Goal: Task Accomplishment & Management: Manage account settings

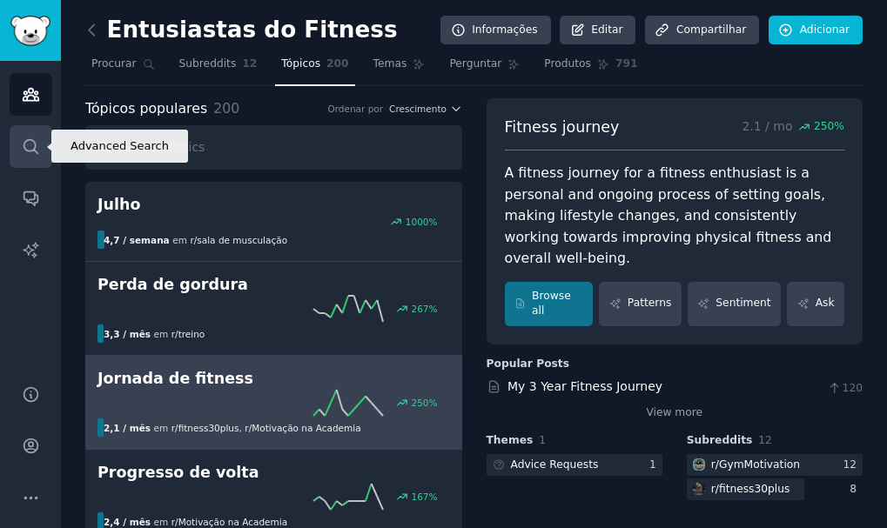
click at [24, 167] on link "Procurar" at bounding box center [31, 146] width 43 height 43
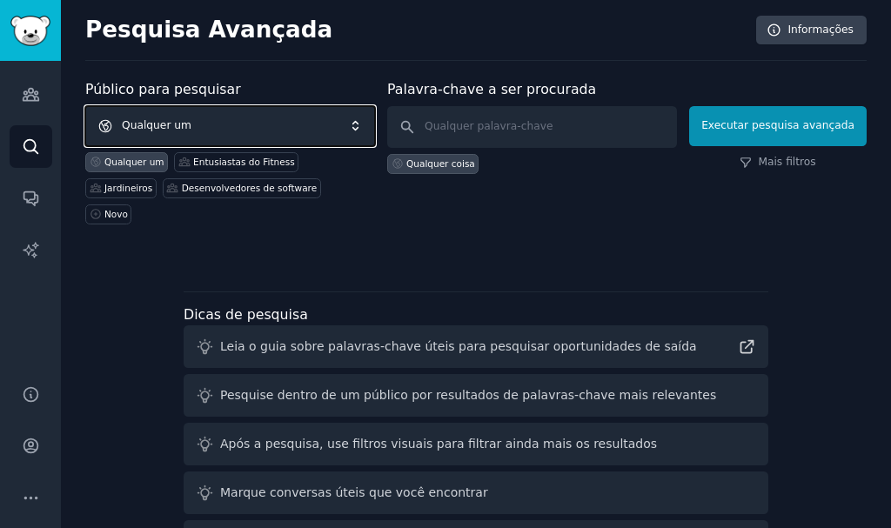
click at [242, 117] on span "Qualquer um" at bounding box center [230, 126] width 290 height 40
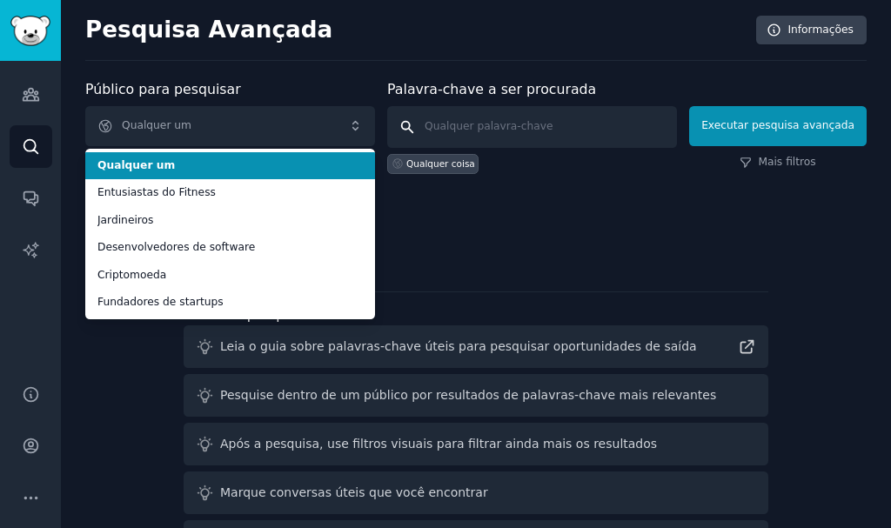
click at [490, 145] on input "text" at bounding box center [532, 127] width 290 height 42
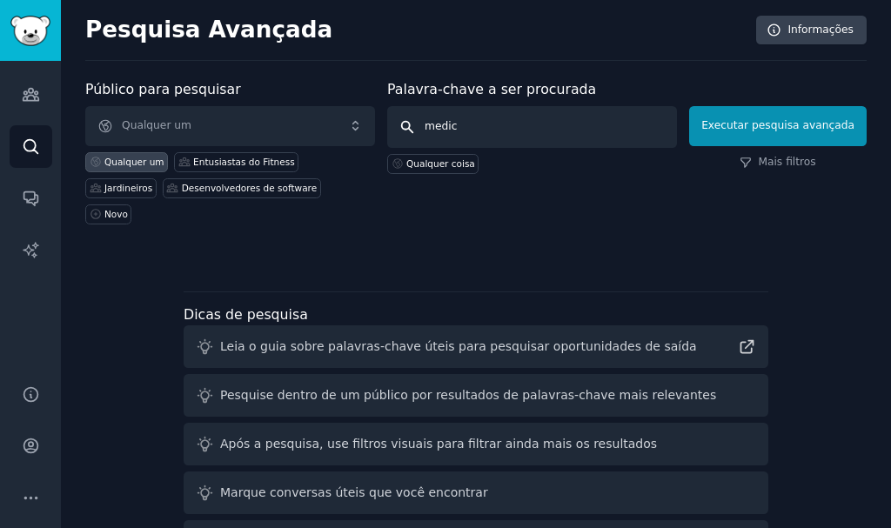
type input "medico"
click button "Executar pesquisa avançada" at bounding box center [778, 126] width 178 height 40
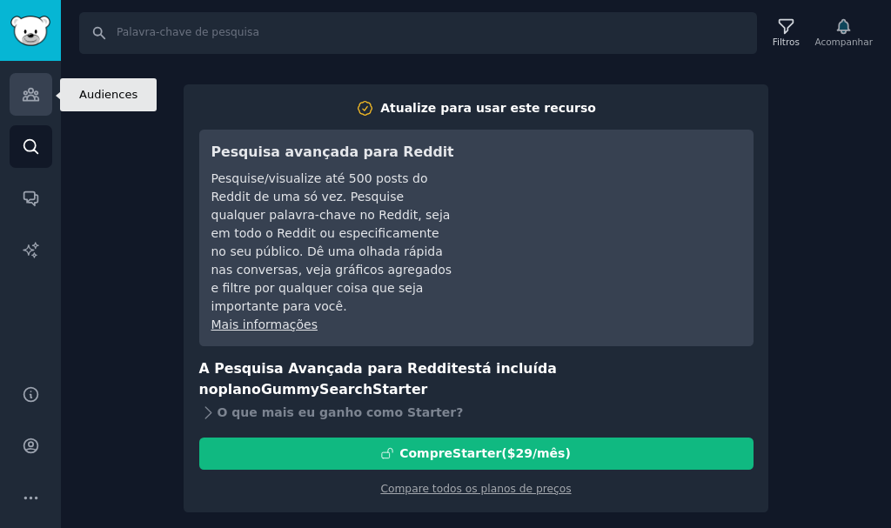
click at [12, 107] on link "Públicos" at bounding box center [31, 94] width 43 height 43
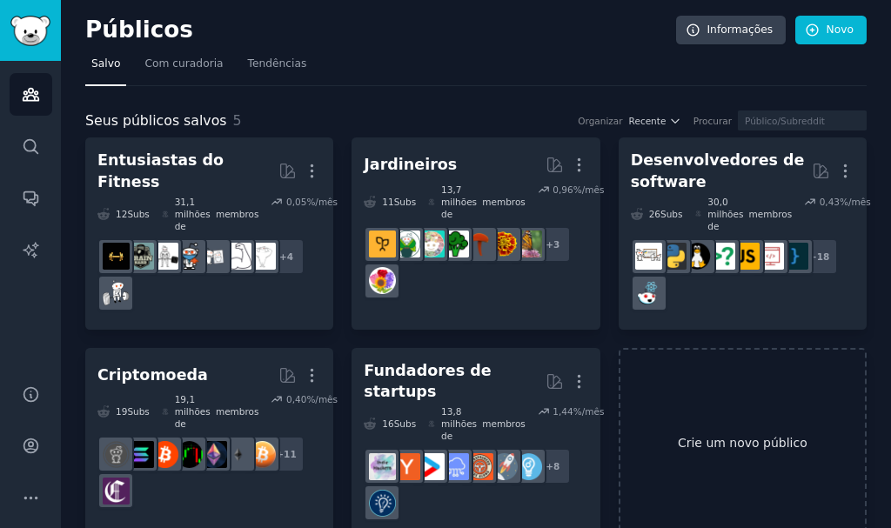
click at [734, 446] on link "Crie um novo público" at bounding box center [743, 444] width 248 height 192
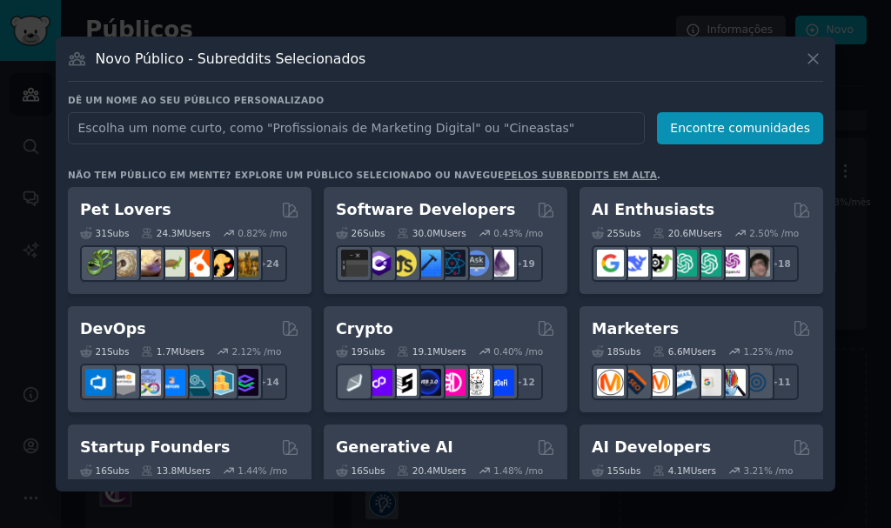
click at [341, 124] on input "text" at bounding box center [356, 128] width 577 height 32
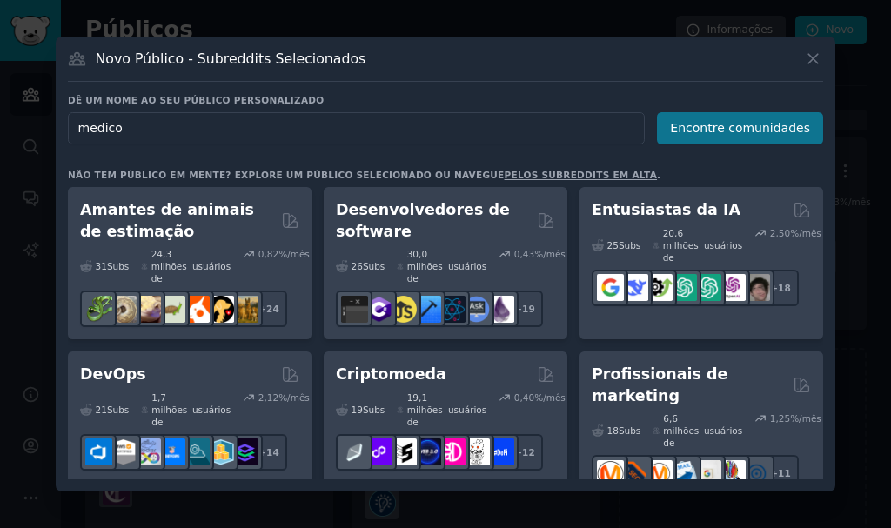
type input "medico"
click at [770, 141] on button "Encontre comunidades" at bounding box center [740, 128] width 166 height 32
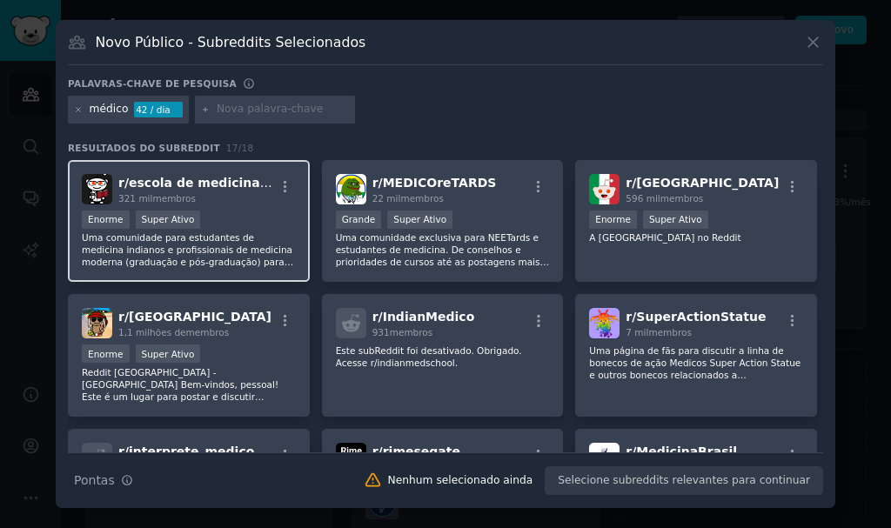
click at [239, 230] on div "Enorme Super Ativo" at bounding box center [189, 222] width 214 height 22
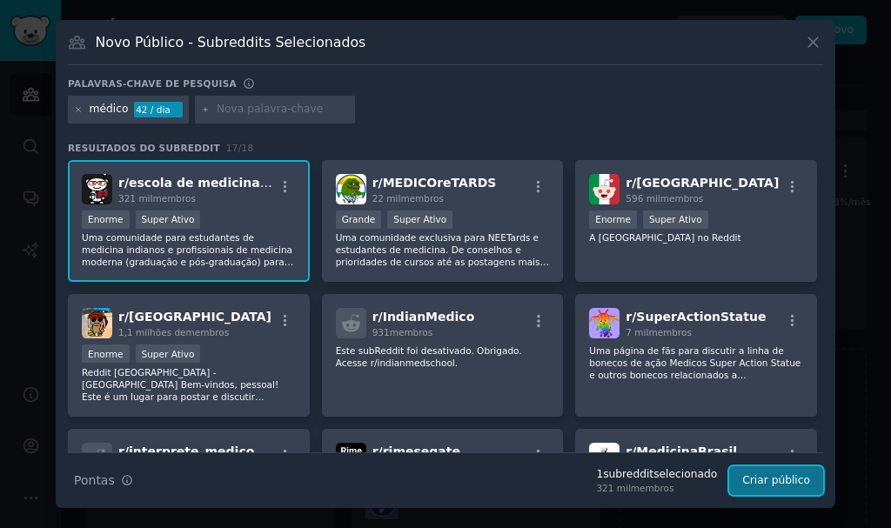
click at [796, 487] on button "Criar público" at bounding box center [776, 481] width 94 height 30
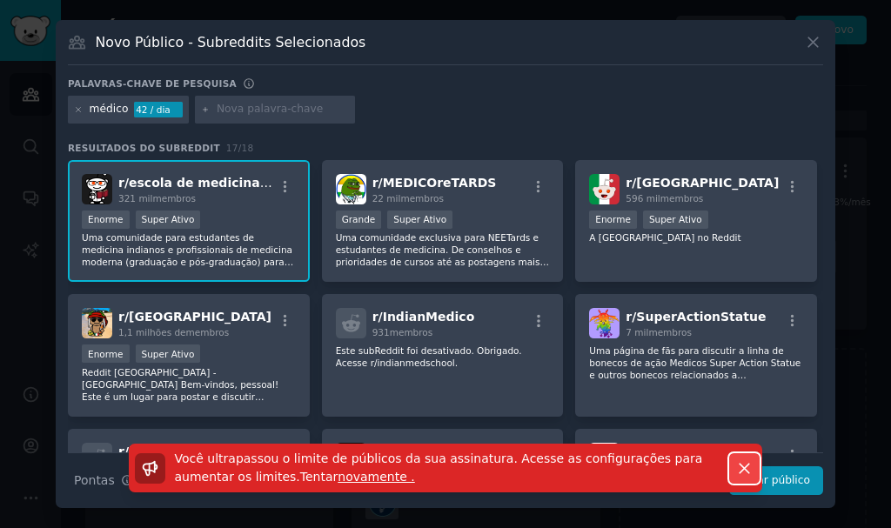
click at [747, 464] on icon "button" at bounding box center [744, 468] width 18 height 18
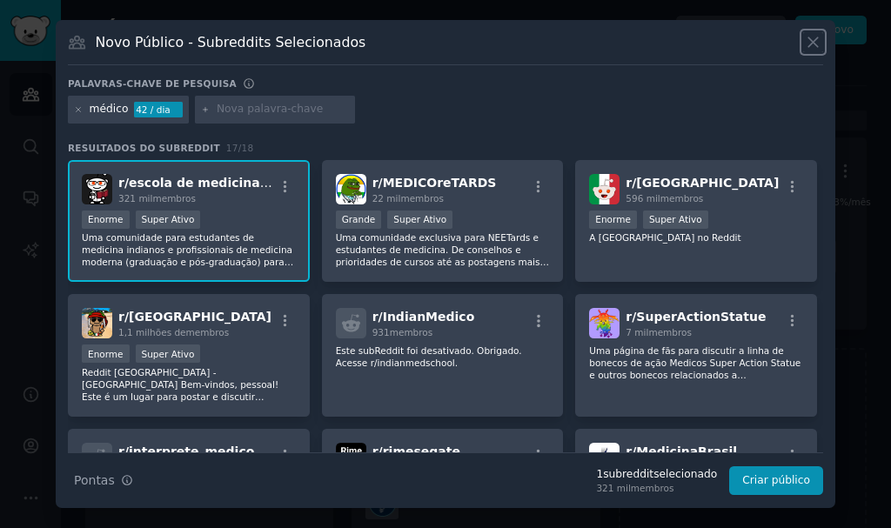
click at [804, 38] on icon at bounding box center [813, 42] width 18 height 18
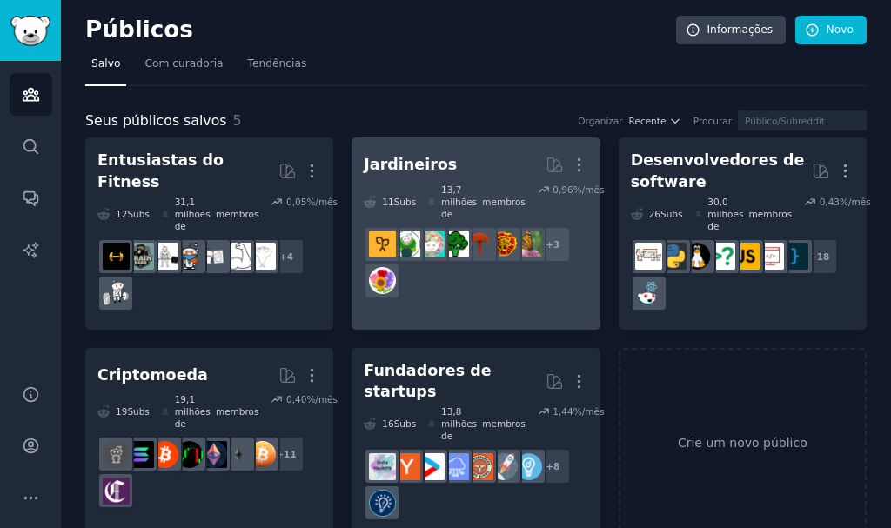
click at [488, 186] on div "13,7 milhões de membros" at bounding box center [476, 202] width 97 height 37
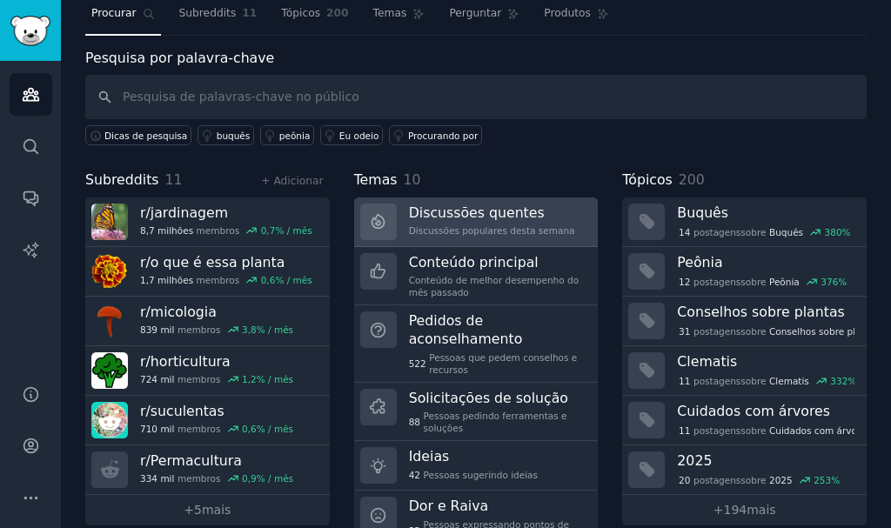
scroll to position [99, 0]
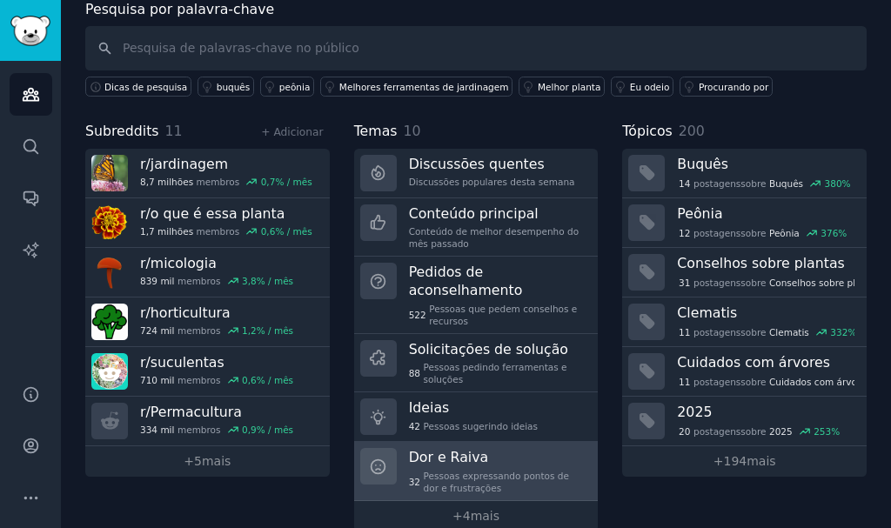
click at [445, 448] on div "Dor e Raiva 32 Pessoas expressando pontos de dor e frustrações" at bounding box center [498, 471] width 178 height 46
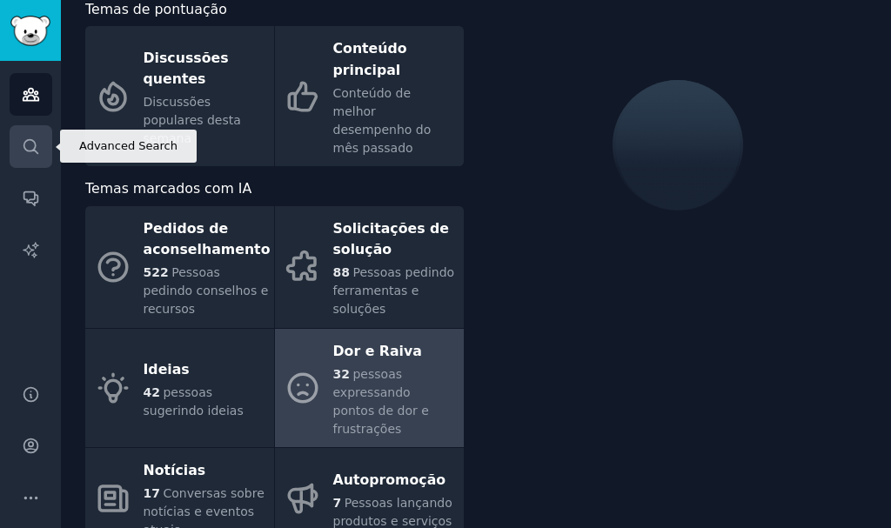
click at [26, 154] on icon "Barra lateral" at bounding box center [31, 146] width 18 height 18
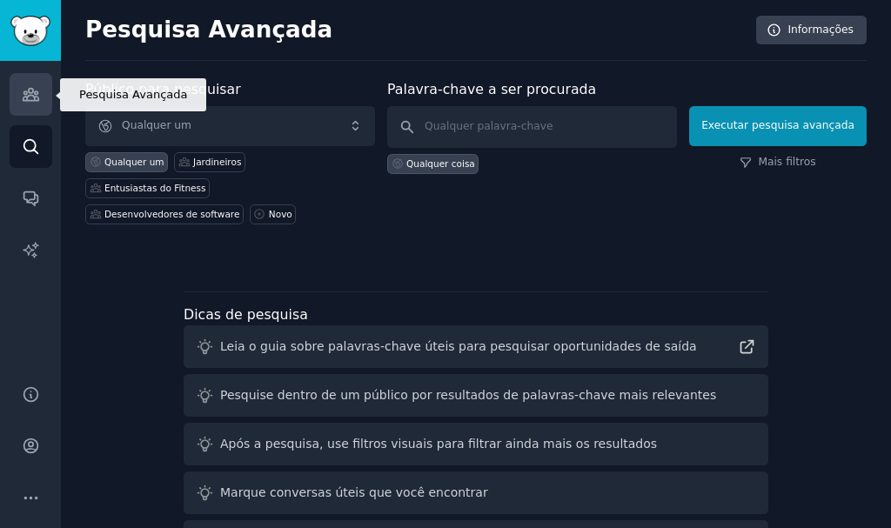
click at [31, 95] on icon "Barra lateral" at bounding box center [31, 95] width 16 height 12
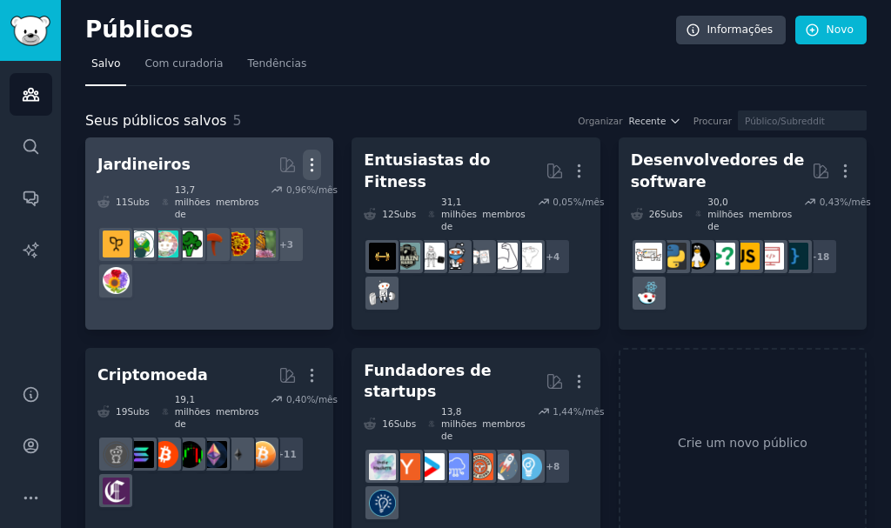
click at [306, 170] on icon "button" at bounding box center [312, 165] width 18 height 18
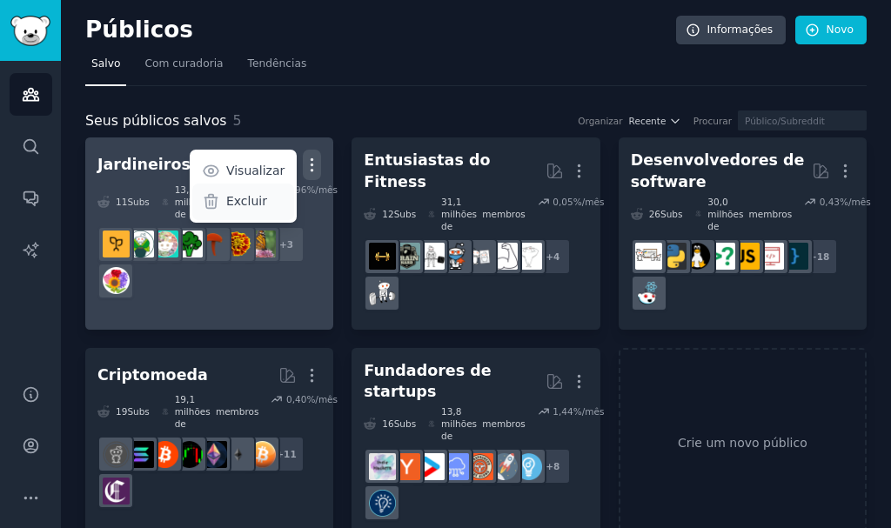
click at [264, 204] on font "Excluir" at bounding box center [246, 201] width 41 height 14
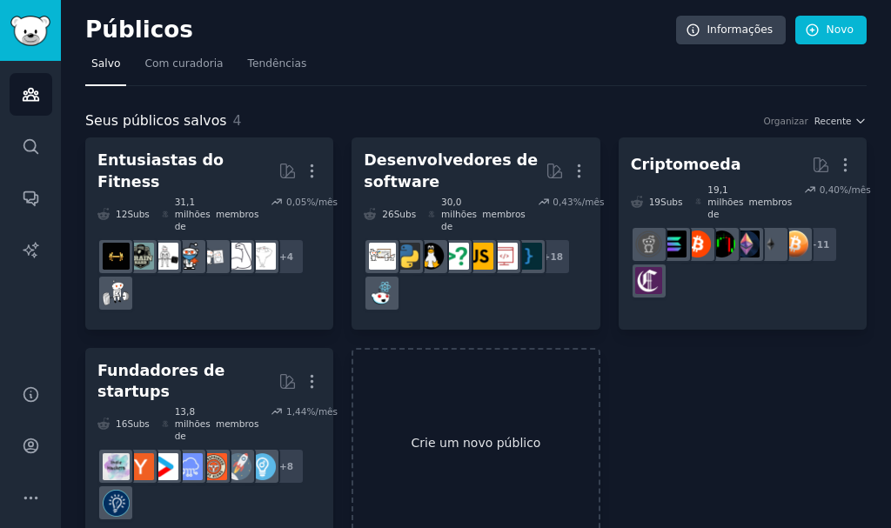
click at [376, 381] on link "Crie um novo público" at bounding box center [476, 444] width 248 height 192
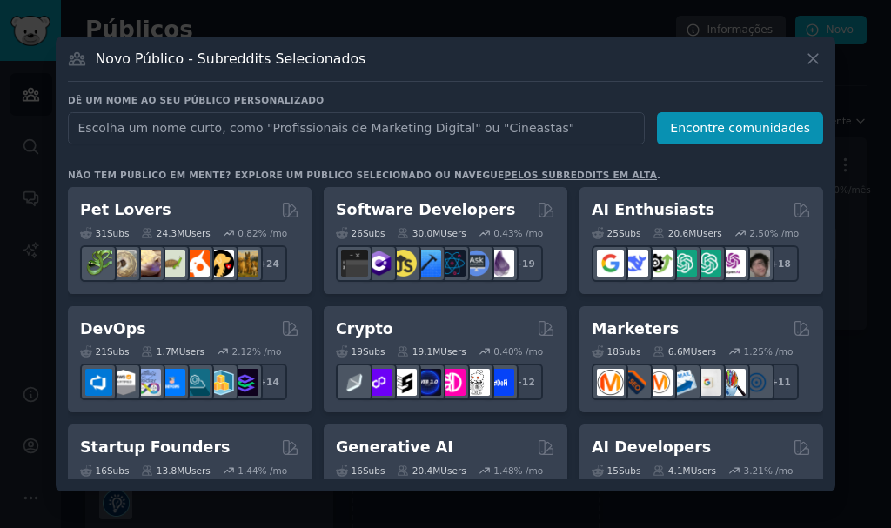
click at [315, 122] on input "text" at bounding box center [356, 128] width 577 height 32
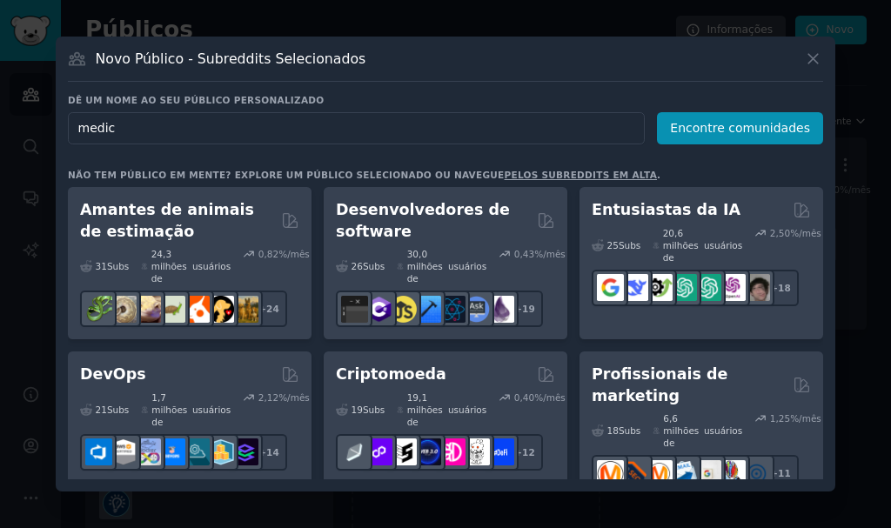
type input "medico"
click button "Encontre comunidades" at bounding box center [740, 128] width 166 height 32
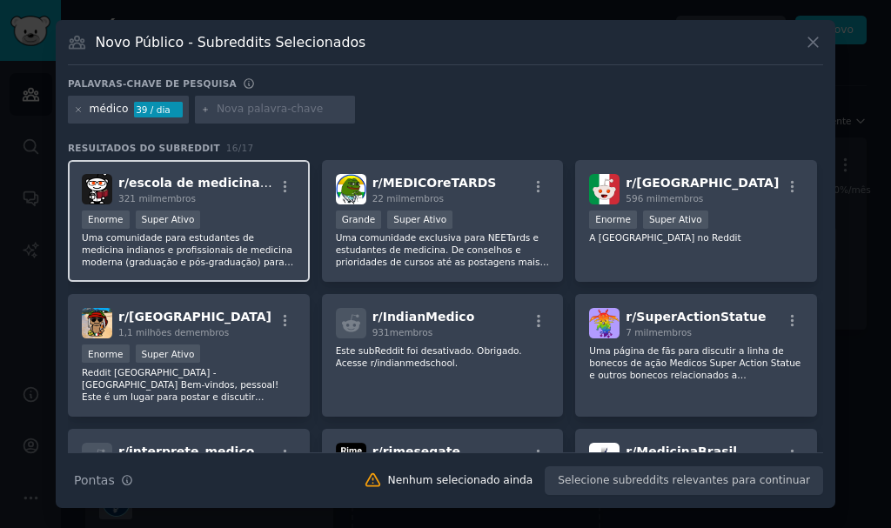
click at [223, 250] on font "Uma comunidade para estudantes de medicina indianos e profissionais de medicina…" at bounding box center [187, 274] width 211 height 84
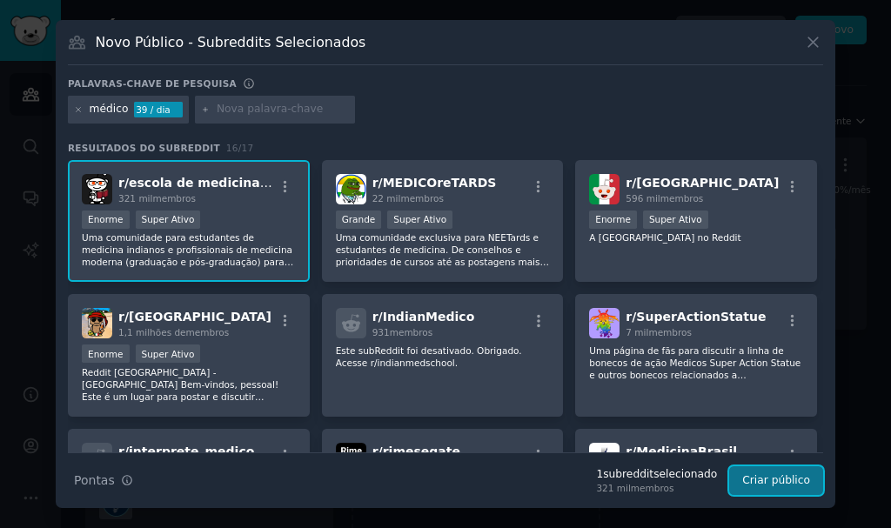
click at [775, 488] on button "Criar público" at bounding box center [776, 481] width 94 height 30
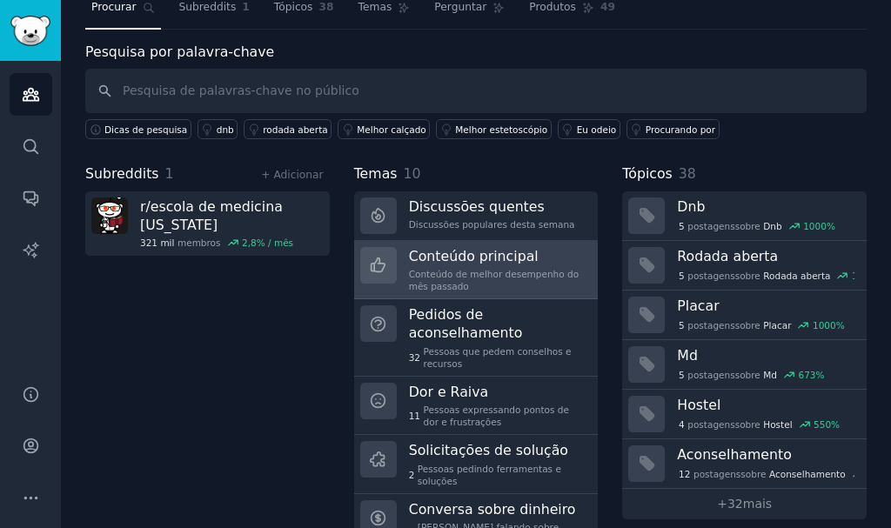
scroll to position [99, 0]
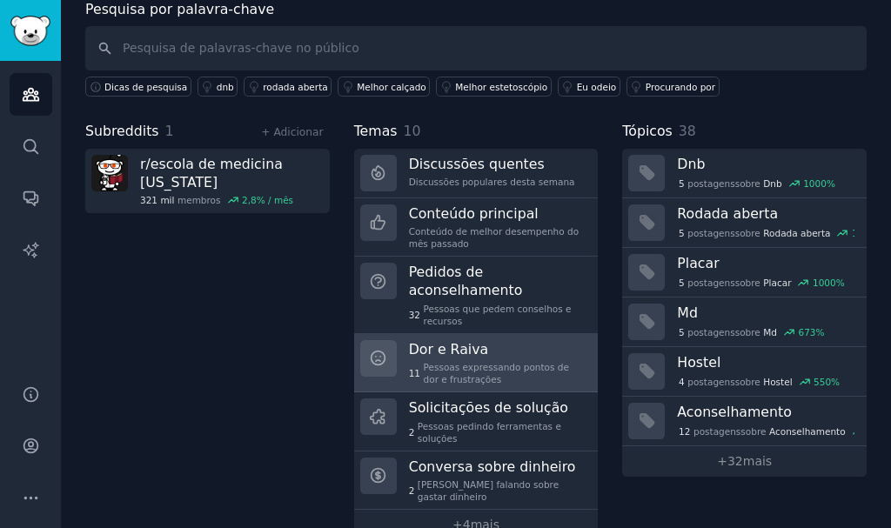
click at [466, 364] on font "Pessoas expressando pontos de dor e frustrações" at bounding box center [505, 373] width 163 height 24
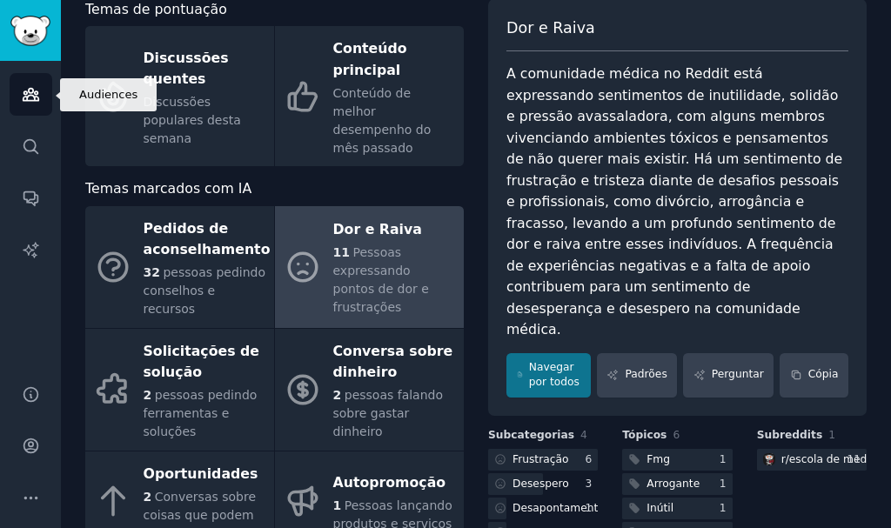
click at [30, 113] on link "Públicos" at bounding box center [31, 94] width 43 height 43
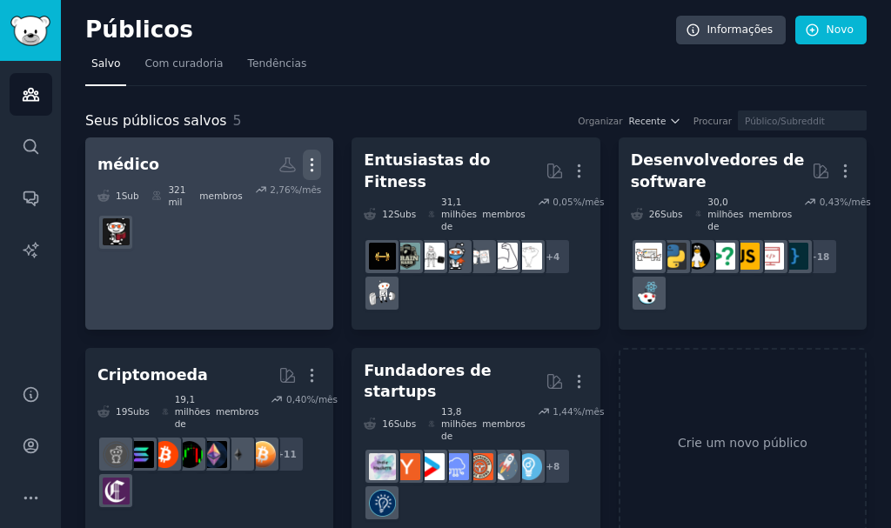
click at [306, 163] on icon "button" at bounding box center [312, 165] width 18 height 18
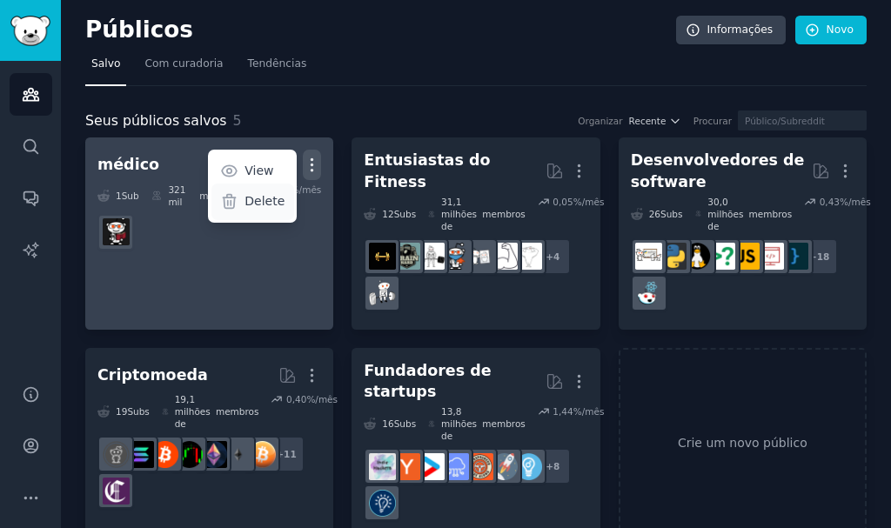
click at [262, 204] on p "Delete" at bounding box center [265, 201] width 40 height 18
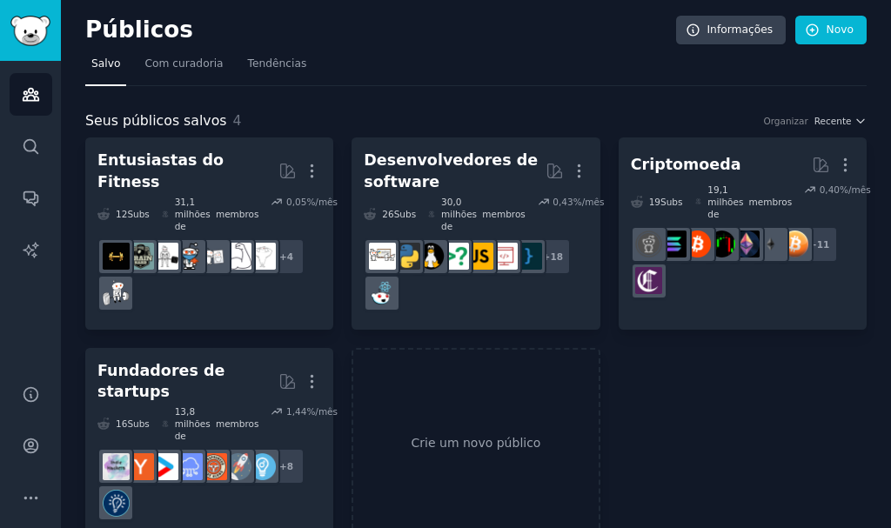
click at [681, 405] on div "Entusiastas do Fitness Mais 12 Subs ​ 31,1 milhões de membros 0,05 %/mês + 4 De…" at bounding box center [475, 338] width 781 height 402
click at [497, 377] on link "Crie um novo público" at bounding box center [476, 444] width 248 height 192
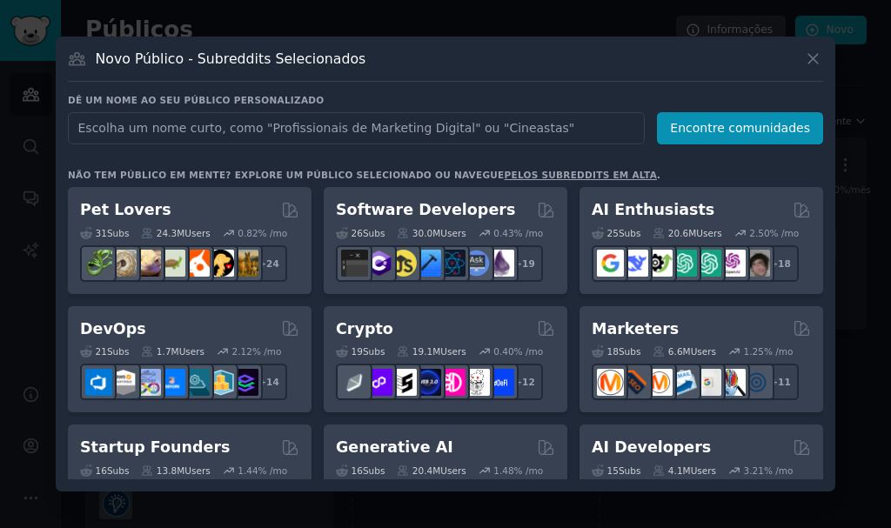
click at [323, 122] on input "text" at bounding box center [356, 128] width 577 height 32
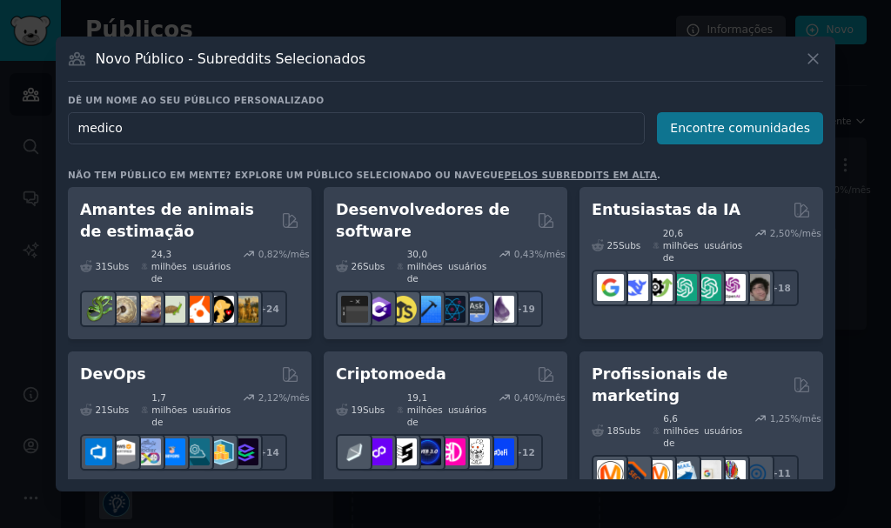
type input "medico"
click at [734, 124] on font "Encontre comunidades" at bounding box center [740, 128] width 140 height 14
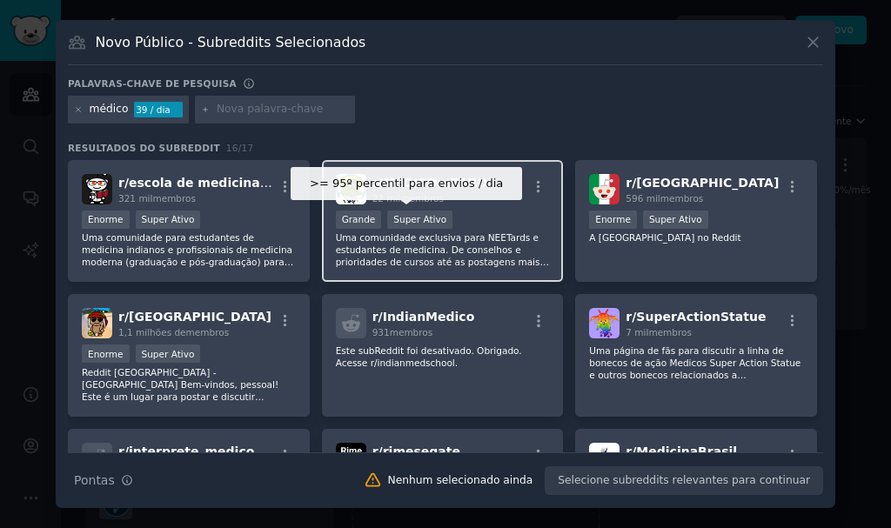
click at [436, 218] on div "Super Ativo" at bounding box center [419, 220] width 65 height 18
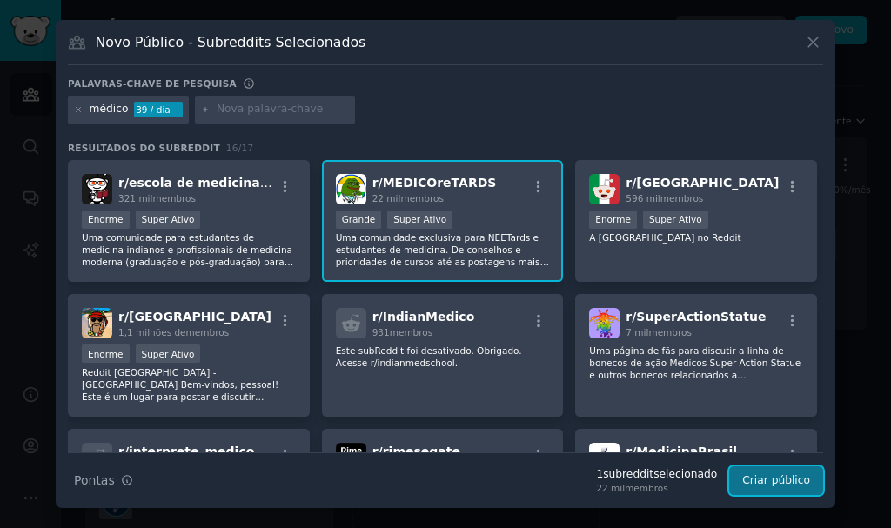
click at [765, 477] on font "Criar público" at bounding box center [776, 480] width 68 height 12
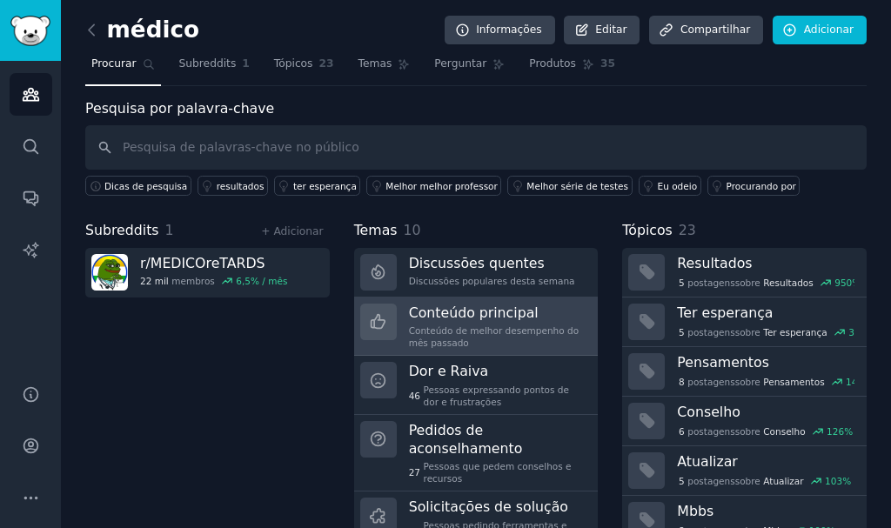
scroll to position [87, 0]
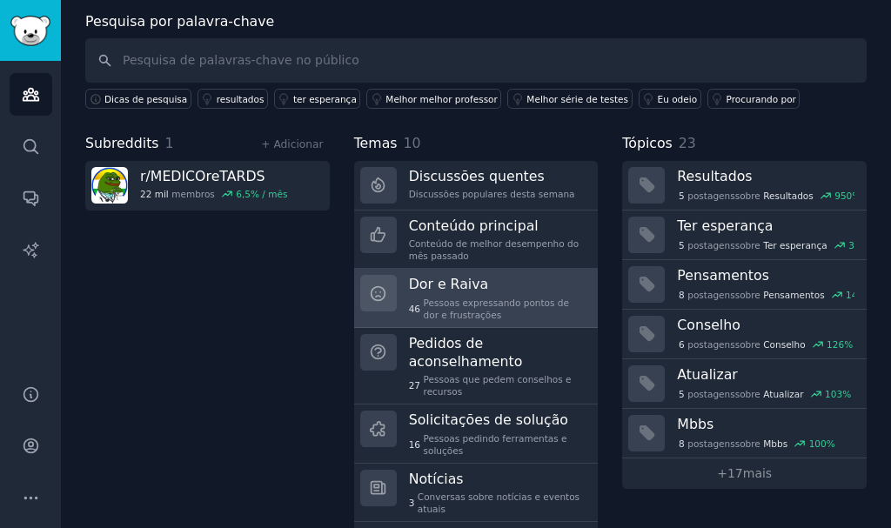
click at [507, 313] on font "Pessoas expressando pontos de dor e frustrações" at bounding box center [505, 309] width 163 height 24
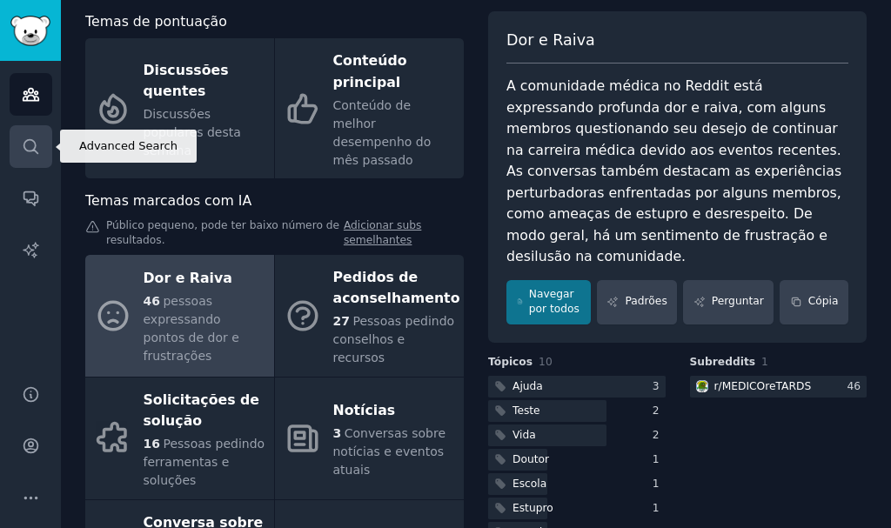
click at [27, 137] on icon "Barra lateral" at bounding box center [31, 146] width 18 height 18
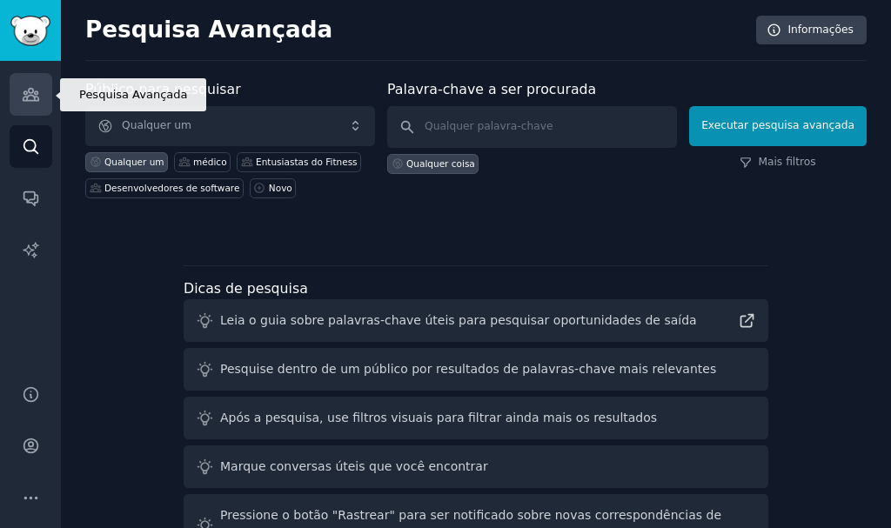
click at [29, 111] on link "Públicos" at bounding box center [31, 94] width 43 height 43
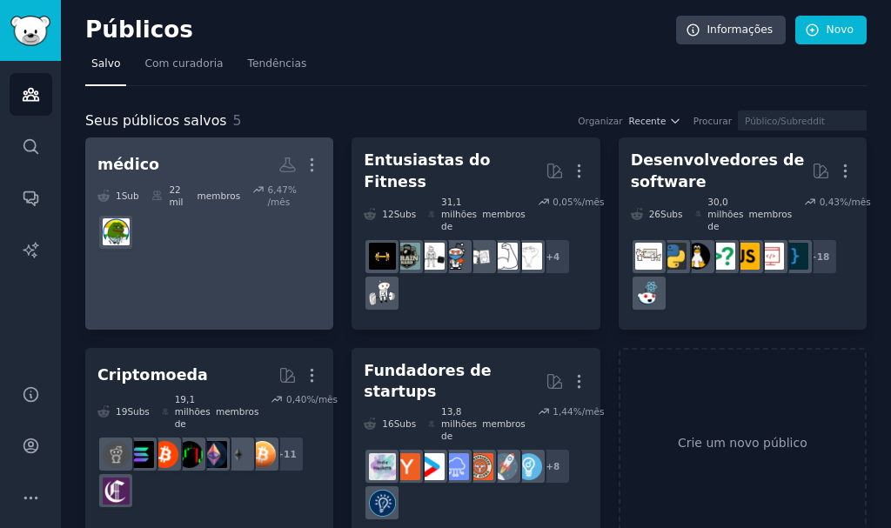
click at [208, 211] on dd at bounding box center [209, 232] width 224 height 49
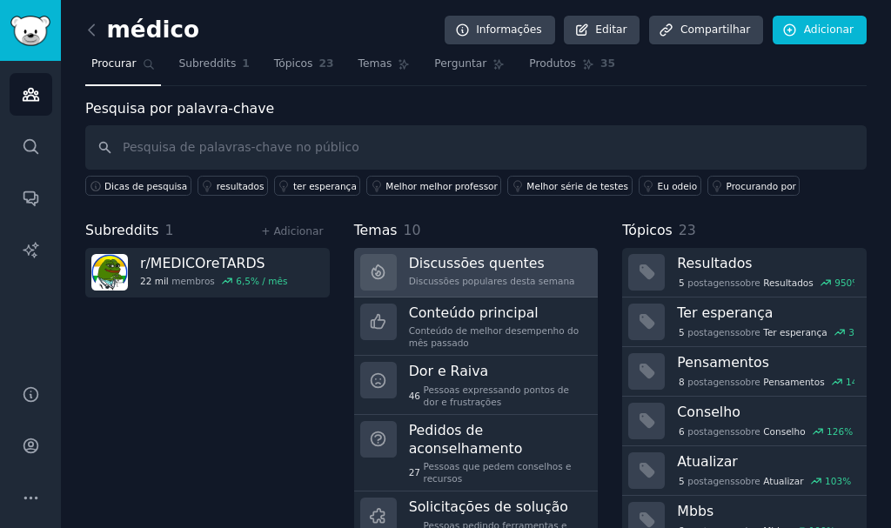
click at [434, 271] on font "Discussões quentes" at bounding box center [477, 263] width 136 height 17
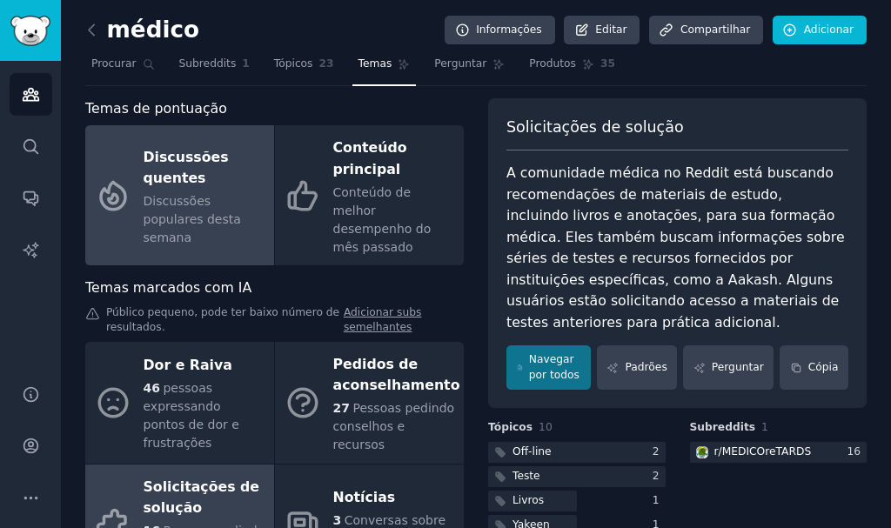
click at [172, 220] on font "Discussões populares desta semana" at bounding box center [192, 219] width 97 height 50
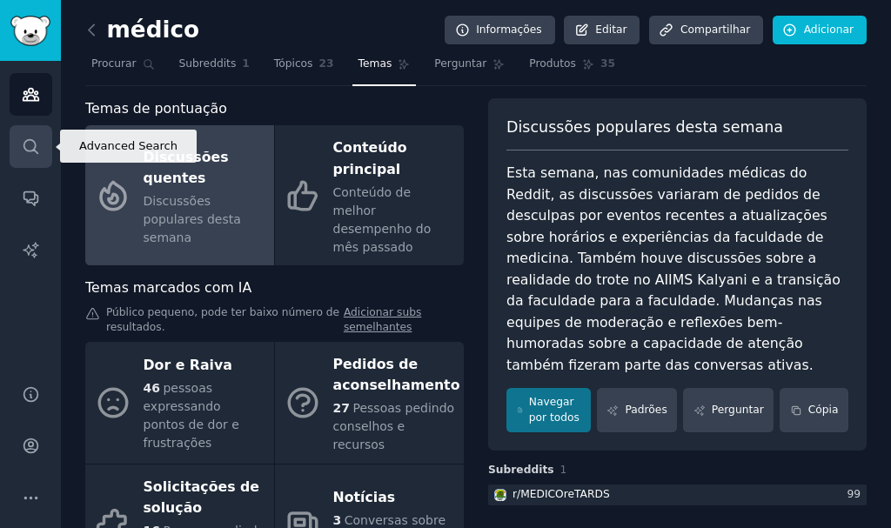
click at [19, 156] on link "Procurar" at bounding box center [31, 146] width 43 height 43
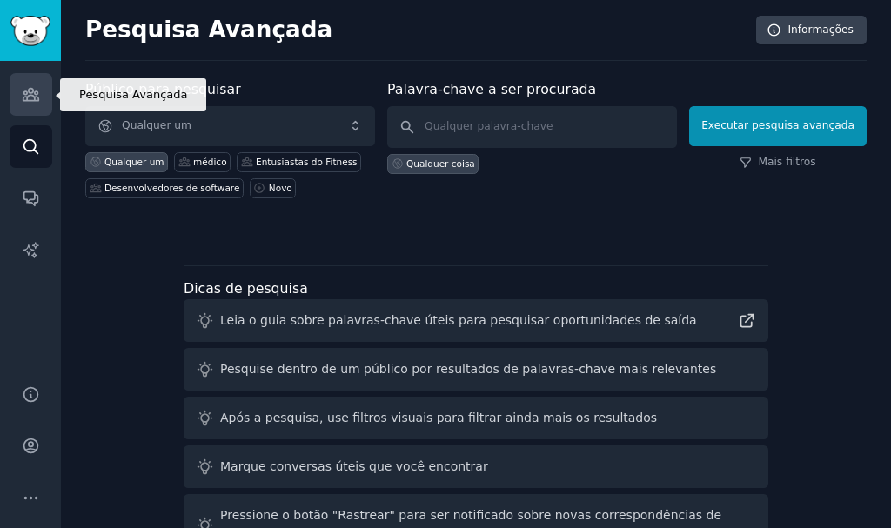
click at [17, 103] on link "Públicos" at bounding box center [31, 94] width 43 height 43
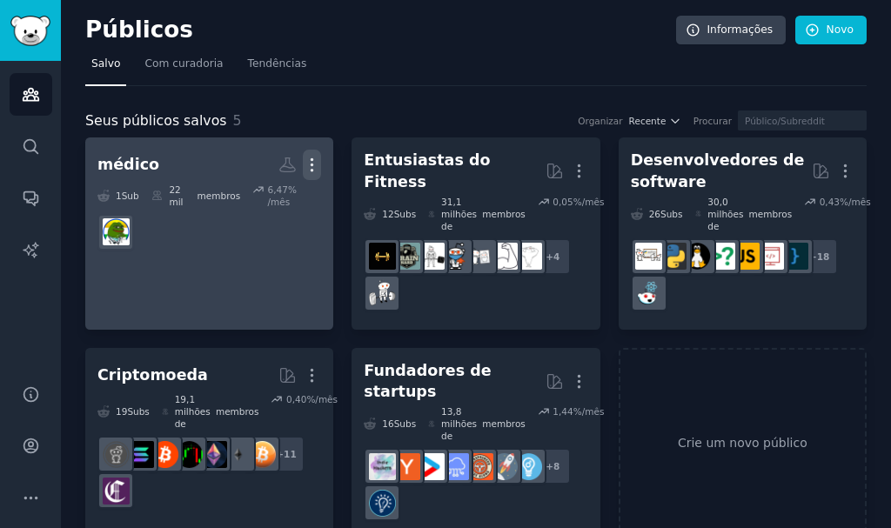
click at [310, 165] on icon "button" at bounding box center [312, 165] width 18 height 18
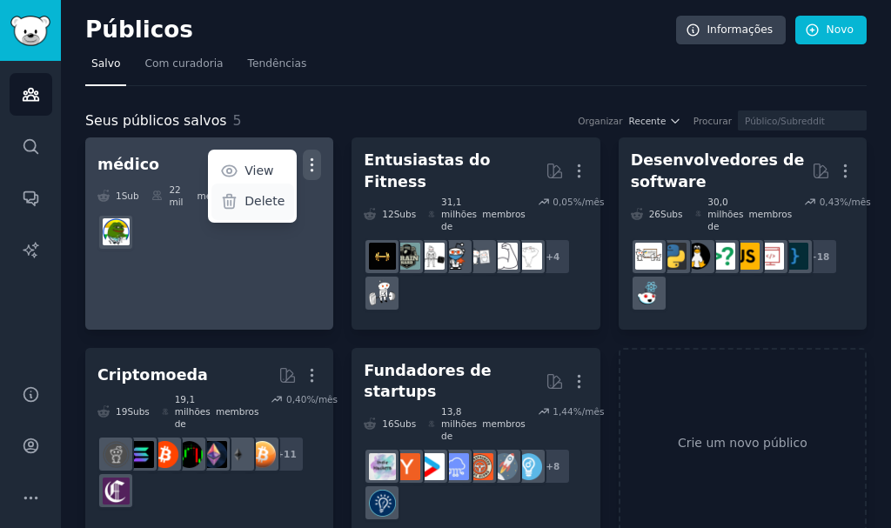
click at [282, 201] on p "Delete" at bounding box center [265, 201] width 40 height 18
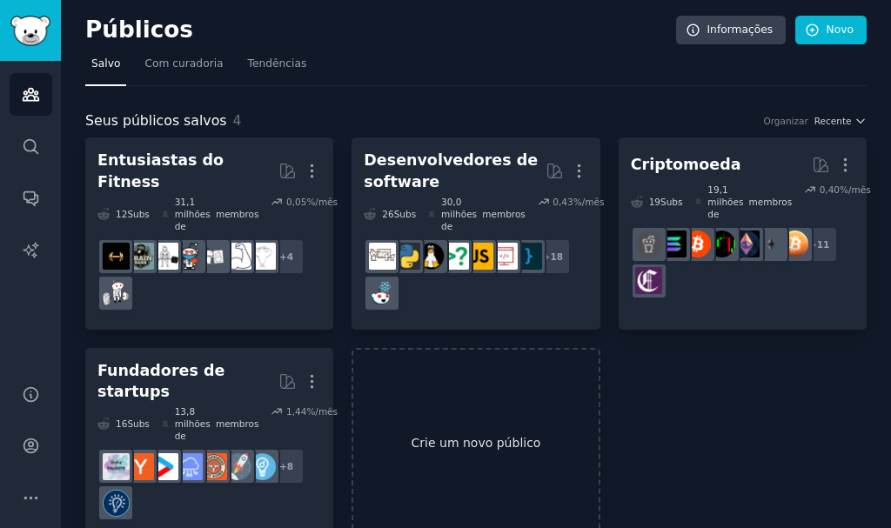
click at [494, 385] on link "Crie um novo público" at bounding box center [476, 444] width 248 height 192
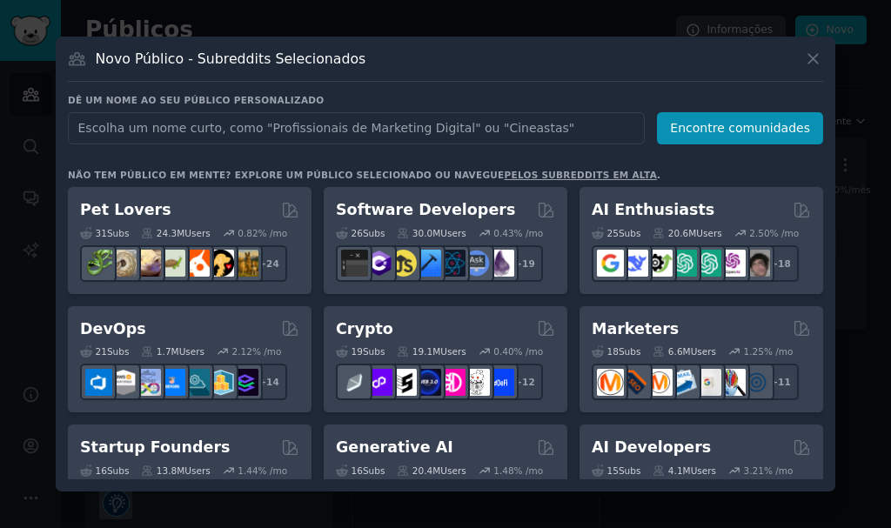
click at [400, 138] on input "text" at bounding box center [356, 128] width 577 height 32
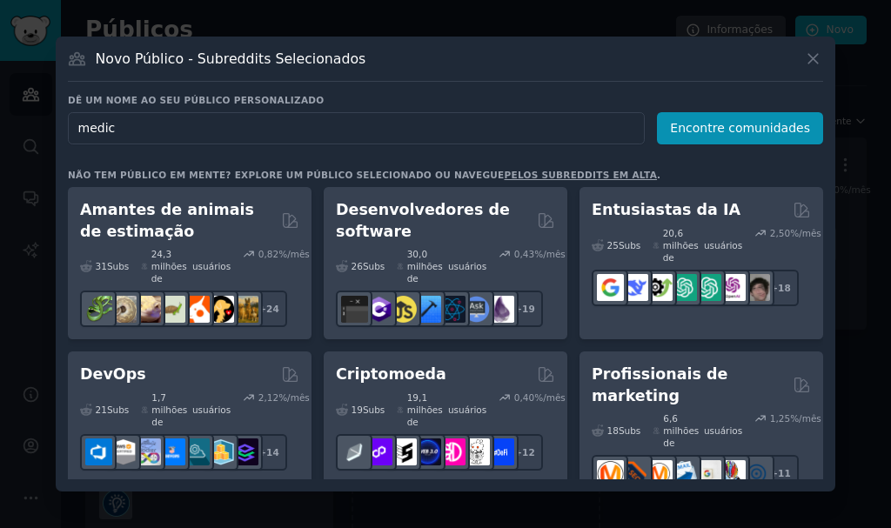
type input "medico"
click button "Encontre comunidades" at bounding box center [740, 128] width 166 height 32
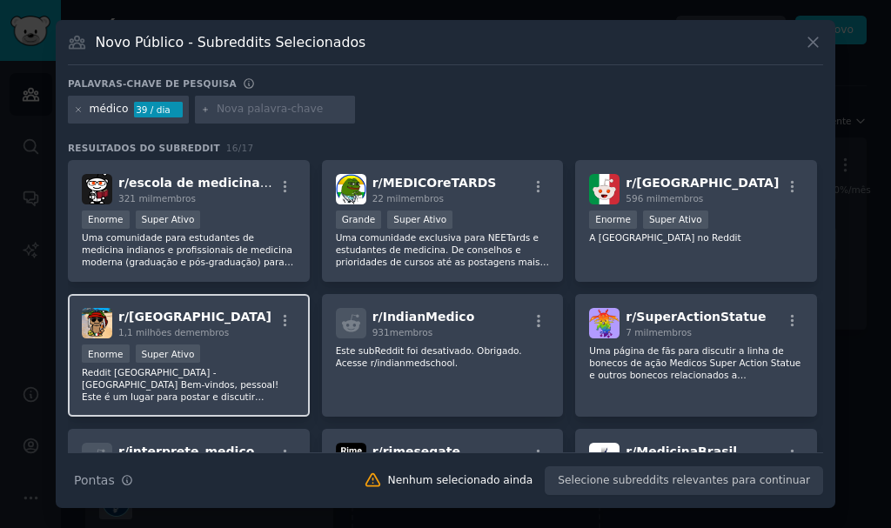
click at [204, 343] on div "r/ [GEOGRAPHIC_DATA] 1,1 milhões de membros Enorme Super Ativo Reddit [GEOGRAPH…" at bounding box center [189, 355] width 242 height 123
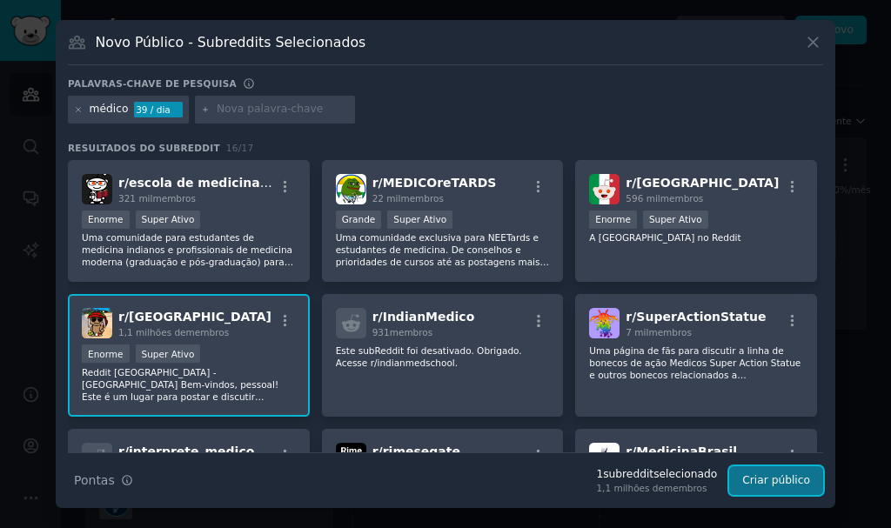
click at [792, 489] on button "Criar público" at bounding box center [776, 481] width 94 height 30
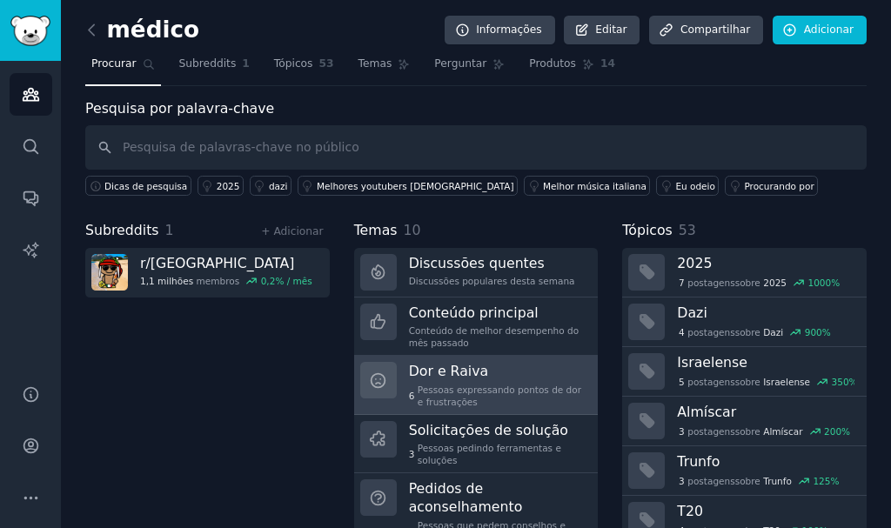
click at [492, 385] on font "Pessoas expressando pontos de dor e frustrações" at bounding box center [500, 396] width 164 height 23
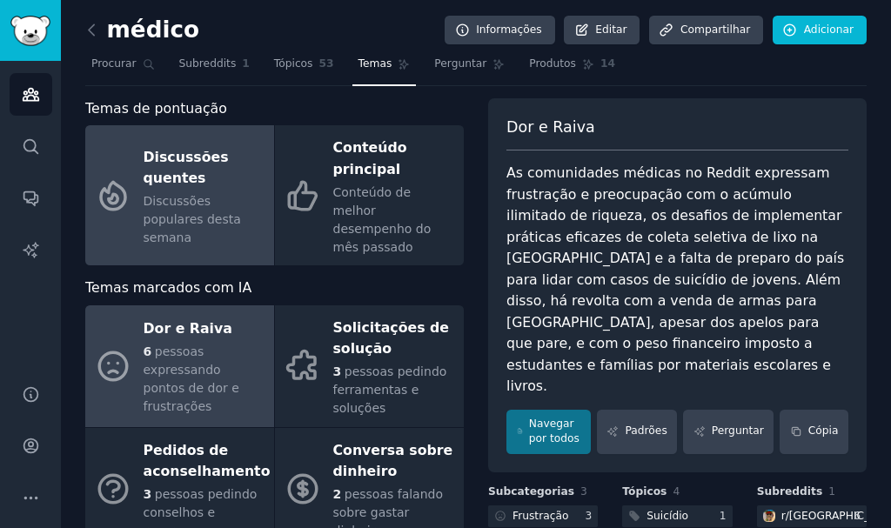
click at [177, 207] on font "Discussões populares desta semana" at bounding box center [192, 219] width 97 height 50
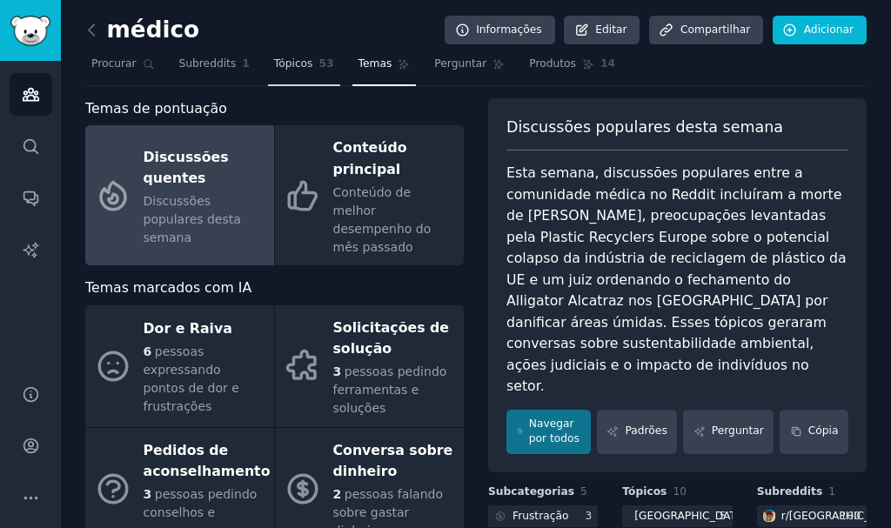
click at [283, 64] on font "Tópicos" at bounding box center [293, 63] width 39 height 12
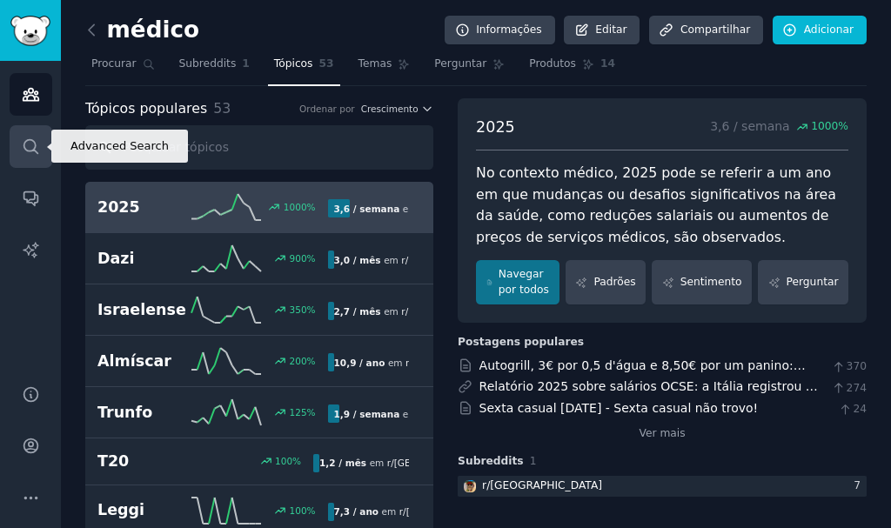
click at [34, 140] on icon "Barra lateral" at bounding box center [31, 146] width 18 height 18
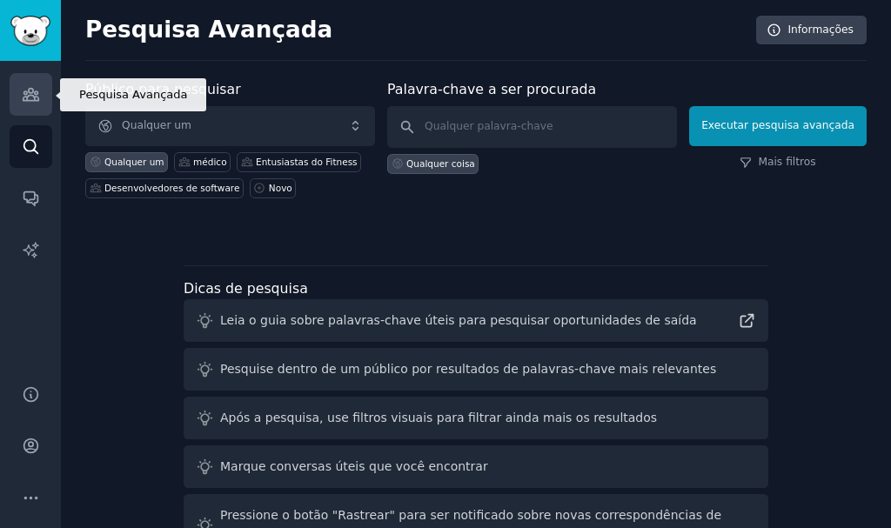
click at [23, 87] on icon "Barra lateral" at bounding box center [31, 94] width 18 height 18
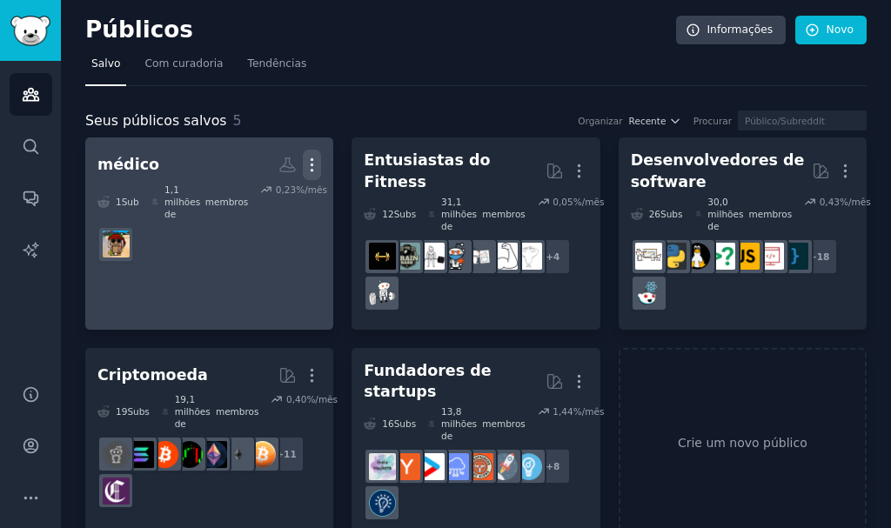
click at [311, 160] on icon "button" at bounding box center [312, 165] width 18 height 18
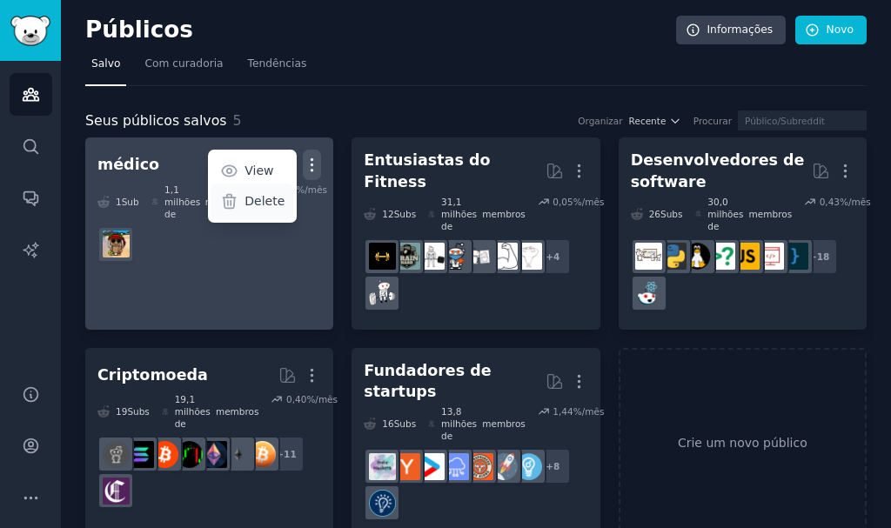
click at [274, 200] on p "Delete" at bounding box center [265, 201] width 40 height 18
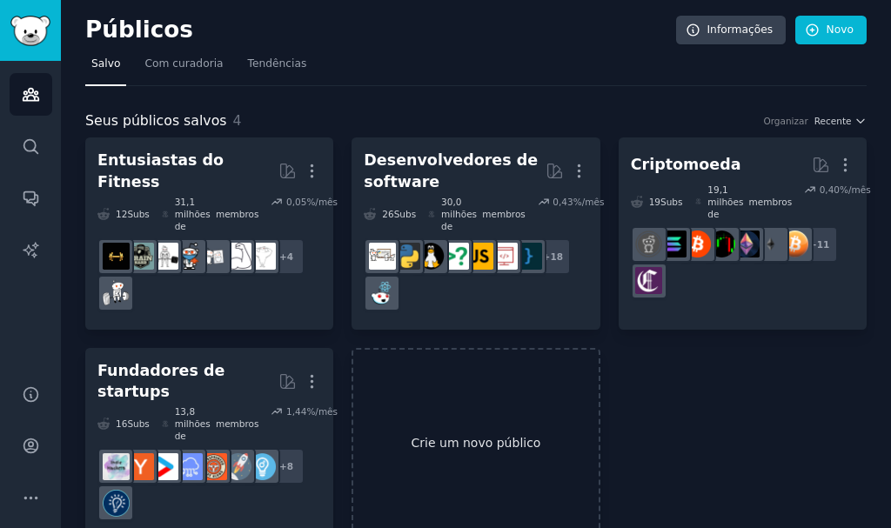
click at [527, 388] on link "Crie um novo público" at bounding box center [476, 444] width 248 height 192
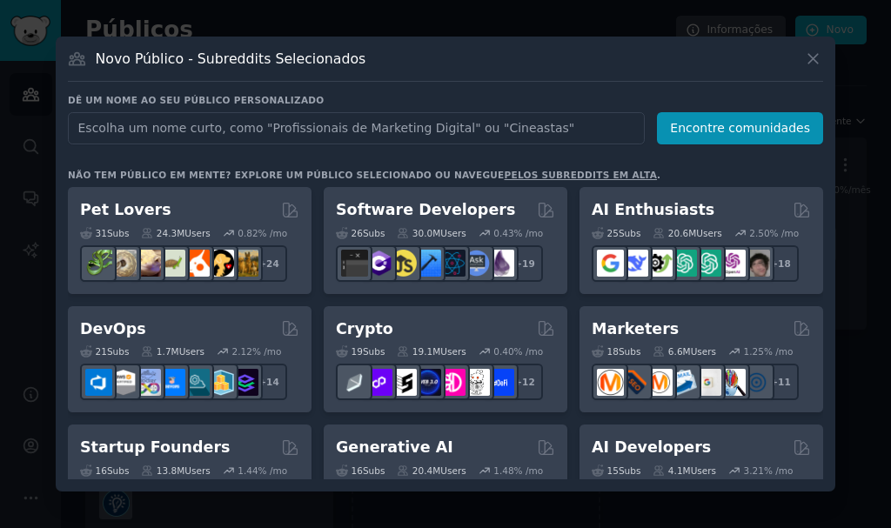
click at [425, 133] on input "text" at bounding box center [356, 128] width 577 height 32
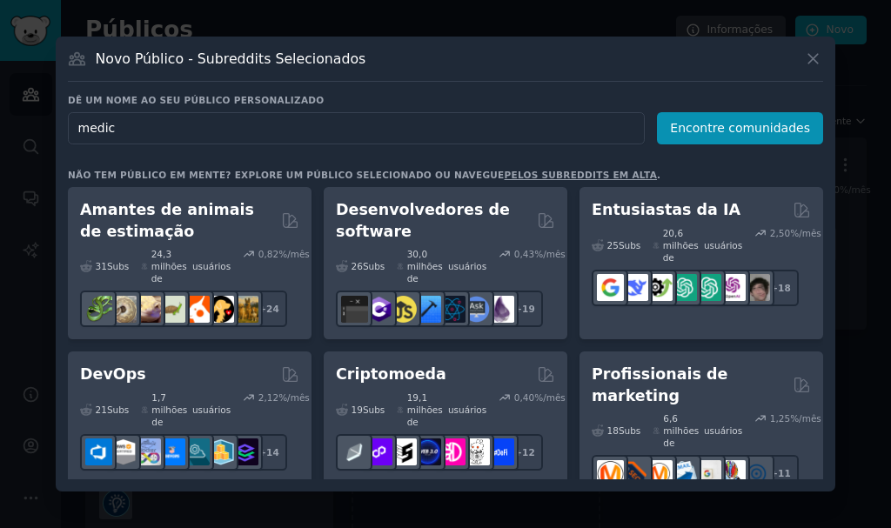
type input "medico"
click button "Encontre comunidades" at bounding box center [740, 128] width 166 height 32
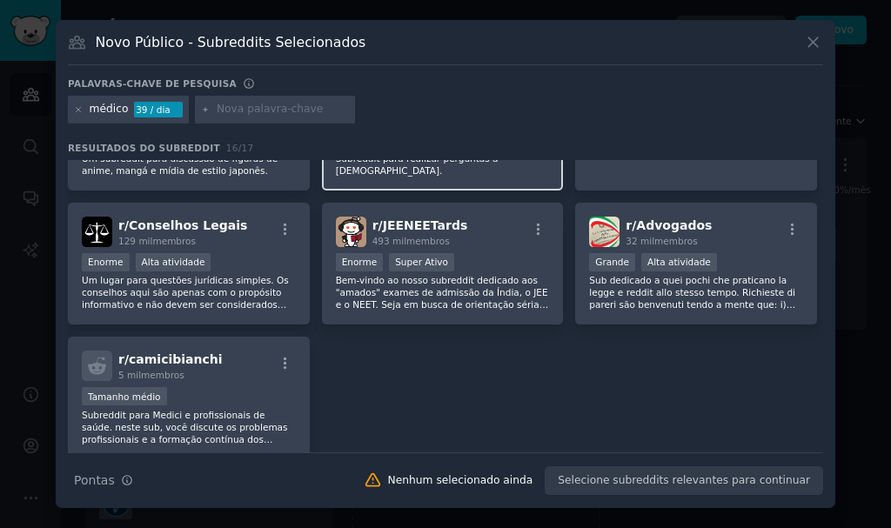
scroll to position [464, 0]
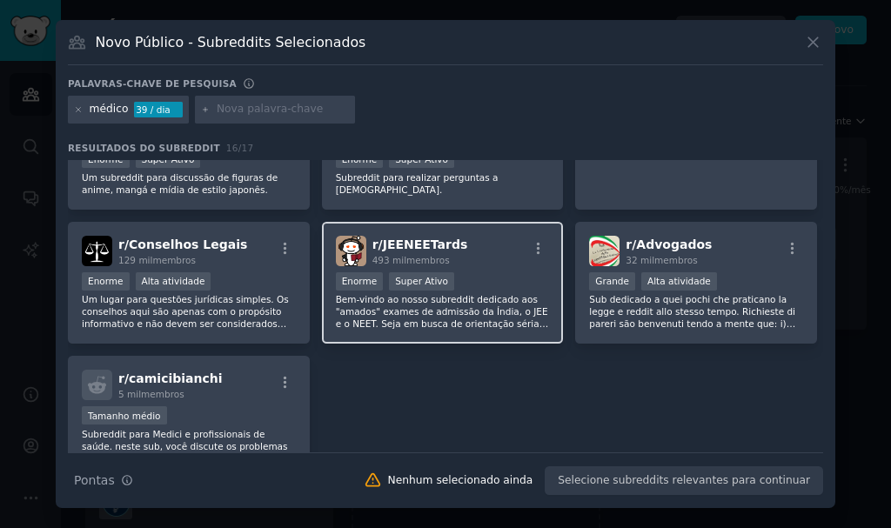
click at [448, 271] on div "r/ JEENEETards 493 mil membros Enorme Super Ativo Bem-vindo ao nosso subreddit …" at bounding box center [443, 283] width 242 height 123
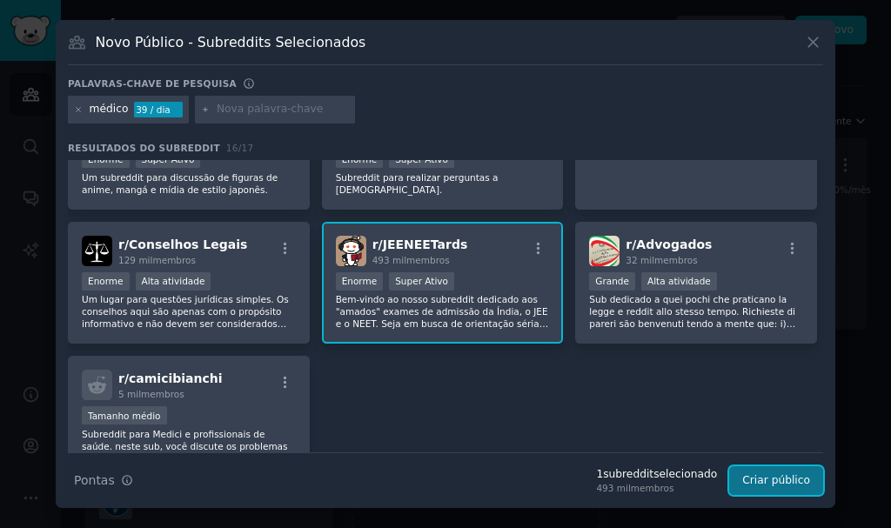
click at [744, 494] on button "Criar público" at bounding box center [776, 481] width 94 height 30
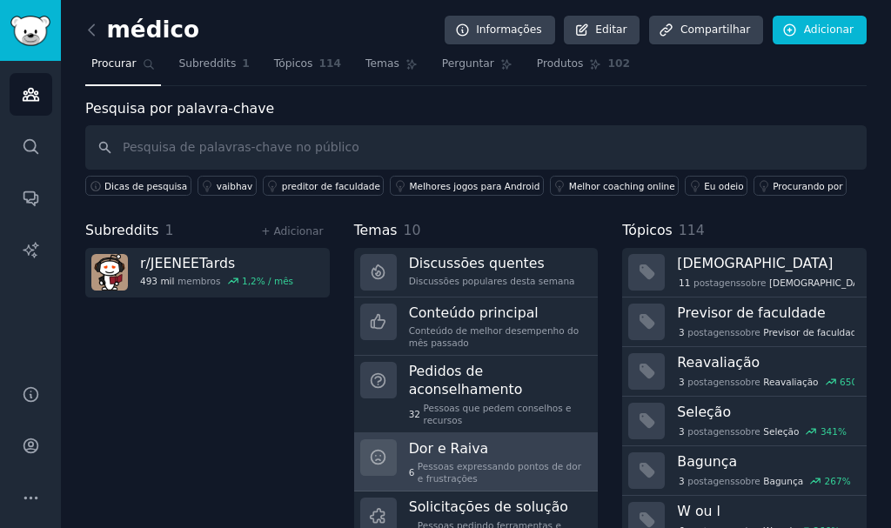
click at [533, 461] on font "Pessoas expressando pontos de dor e frustrações" at bounding box center [500, 472] width 164 height 23
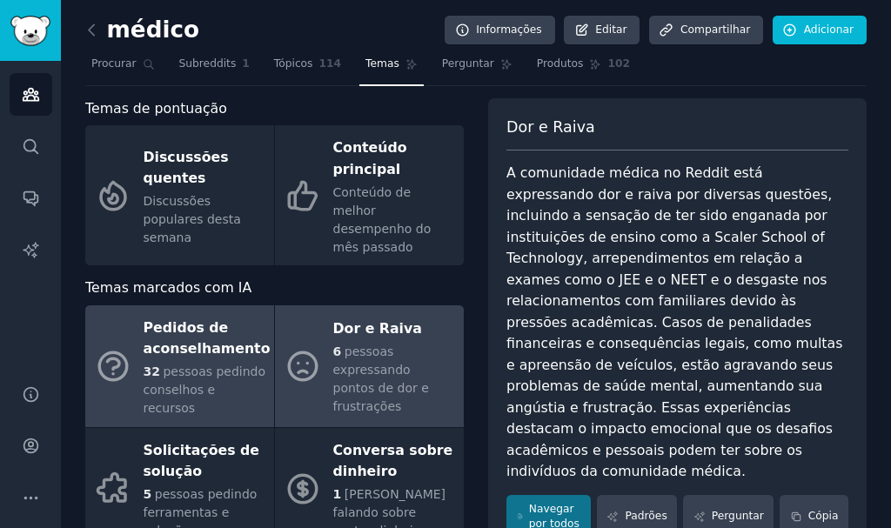
click at [191, 378] on font "pessoas pedindo conselhos e recursos" at bounding box center [205, 390] width 123 height 50
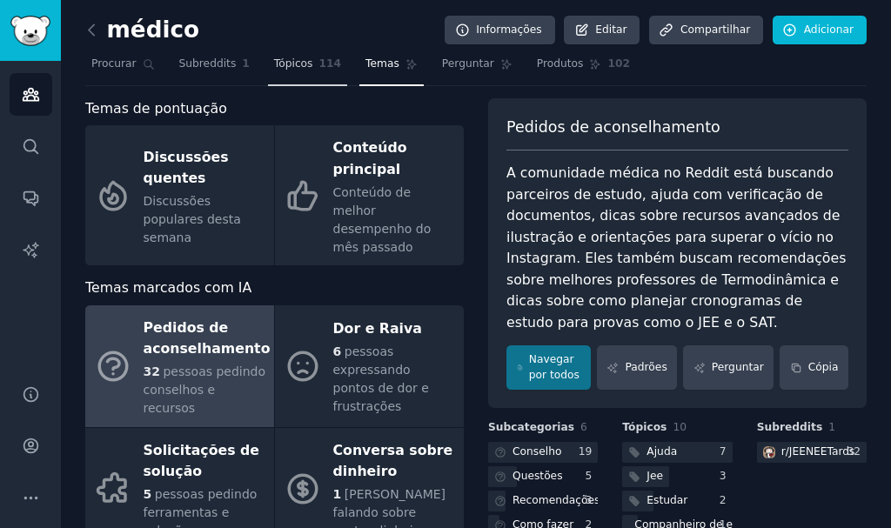
click at [268, 77] on link "Tópicos 114" at bounding box center [307, 68] width 79 height 36
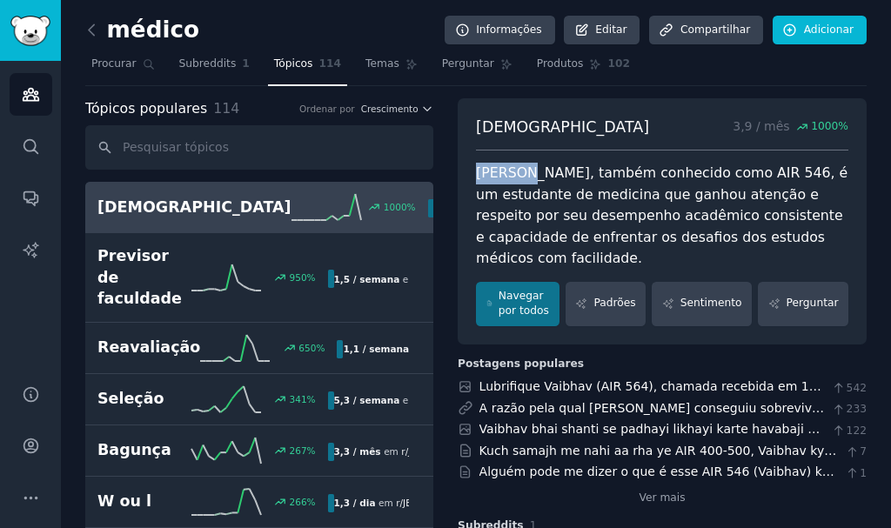
drag, startPoint x: 482, startPoint y: 171, endPoint x: 537, endPoint y: 176, distance: 55.1
click at [537, 176] on div "[DEMOGRAPHIC_DATA] 3,9 / mês 1000 % [PERSON_NAME], também conhecido como AIR 54…" at bounding box center [662, 221] width 409 height 246
copy font "[DEMOGRAPHIC_DATA]"
click at [540, 167] on font "[PERSON_NAME], também conhecido como AIR 546, é um estudante de medicina que ga…" at bounding box center [664, 215] width 376 height 102
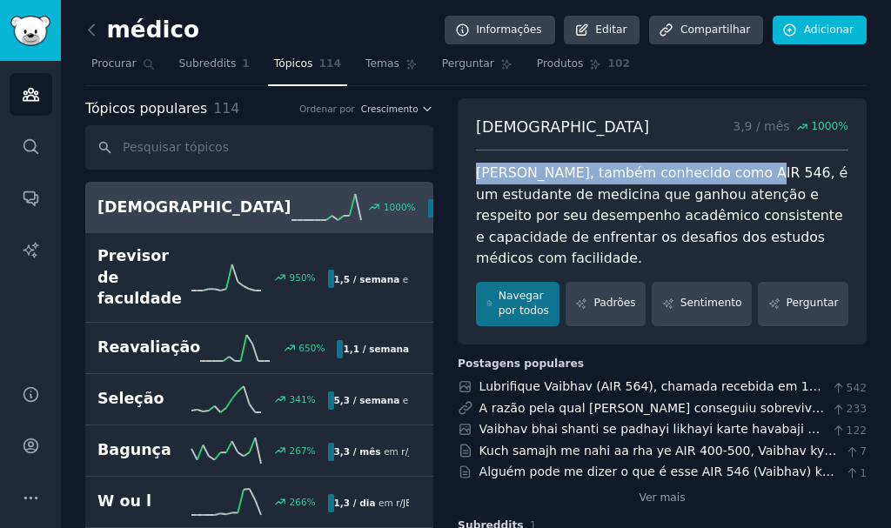
drag, startPoint x: 487, startPoint y: 171, endPoint x: 747, endPoint y: 174, distance: 260.2
click at [747, 174] on div "[DEMOGRAPHIC_DATA] 3,9 / mês 1000 % [PERSON_NAME], também conhecido como AIR 54…" at bounding box center [662, 221] width 409 height 246
copy font "[PERSON_NAME], também conhecido como AIR 546"
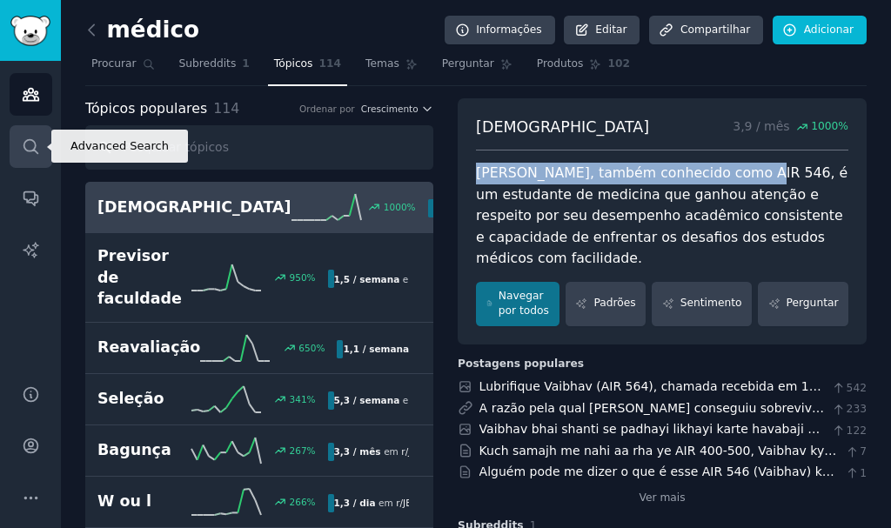
click at [37, 131] on link "Procurar" at bounding box center [31, 146] width 43 height 43
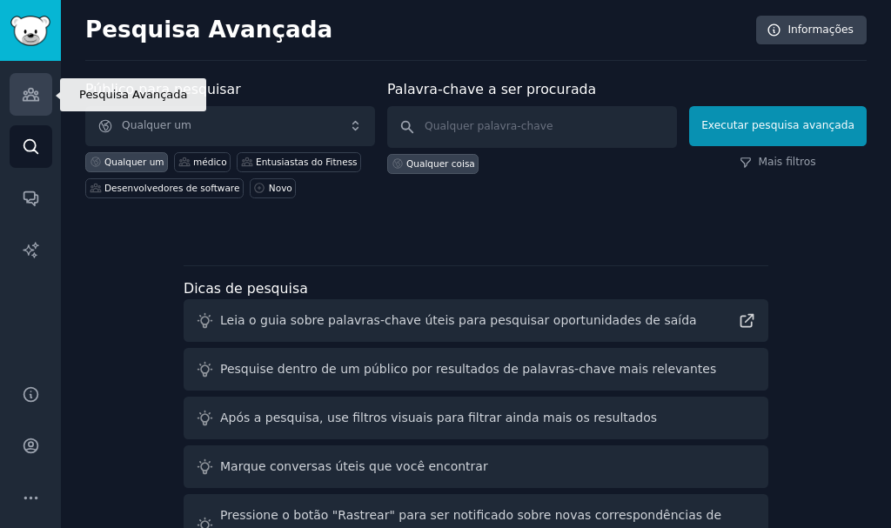
click at [37, 111] on link "Públicos" at bounding box center [31, 94] width 43 height 43
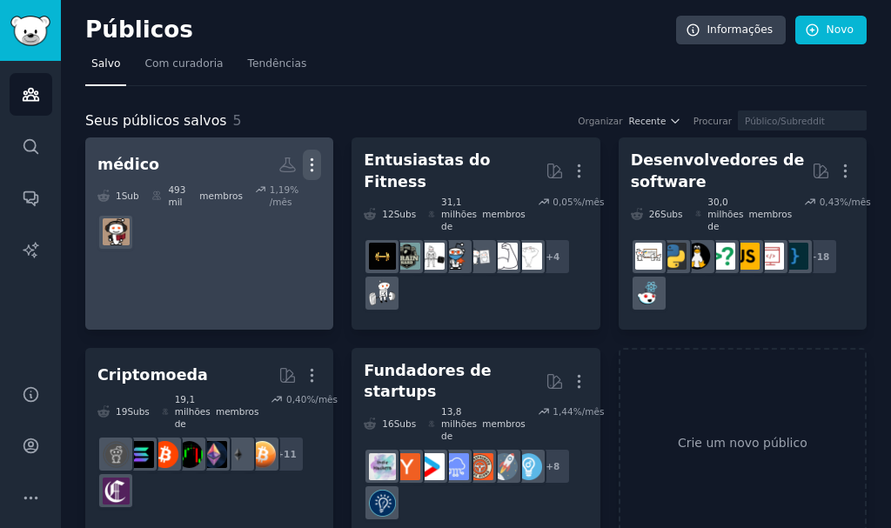
click at [306, 168] on icon "button" at bounding box center [312, 165] width 18 height 18
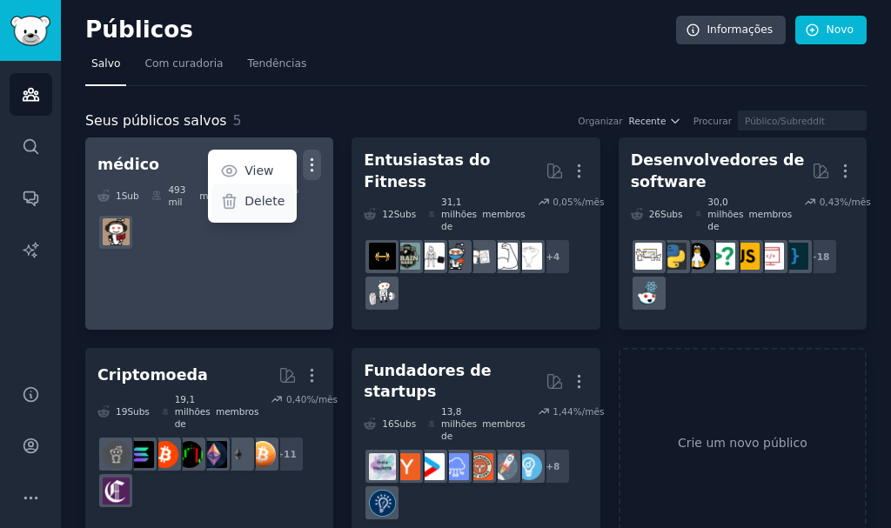
click at [278, 207] on p "Delete" at bounding box center [265, 201] width 40 height 18
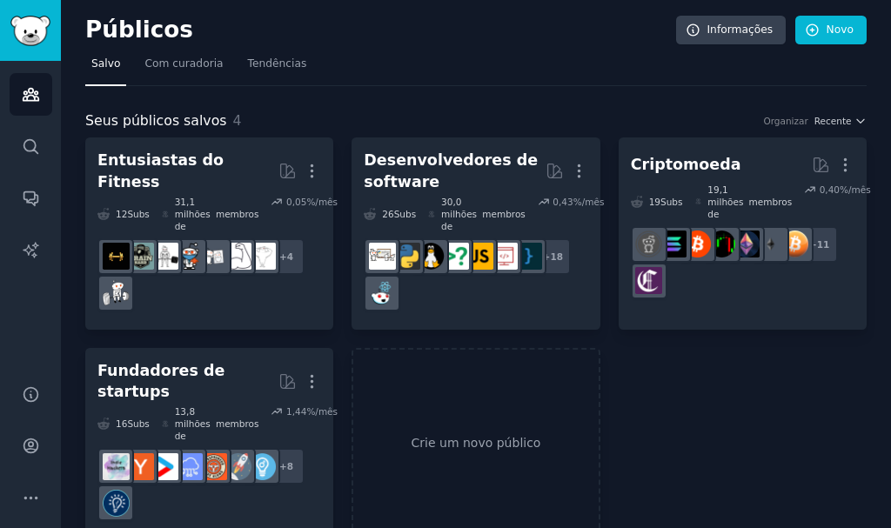
click at [766, 390] on div "Entusiastas do Fitness Com curadoria de GummySearch Mais 12 Subs ​ 31,1 milhões…" at bounding box center [475, 338] width 781 height 402
click at [610, 388] on div "Entusiastas do Fitness Com curadoria de GummySearch Mais 12 Subs ​ 31,1 milhões…" at bounding box center [475, 338] width 781 height 402
click at [597, 390] on div "Entusiastas do Fitness Com curadoria de GummySearch Mais 12 Subs ​ 31,1 milhões…" at bounding box center [475, 338] width 781 height 402
click at [592, 391] on link "Crie um novo público" at bounding box center [476, 444] width 248 height 192
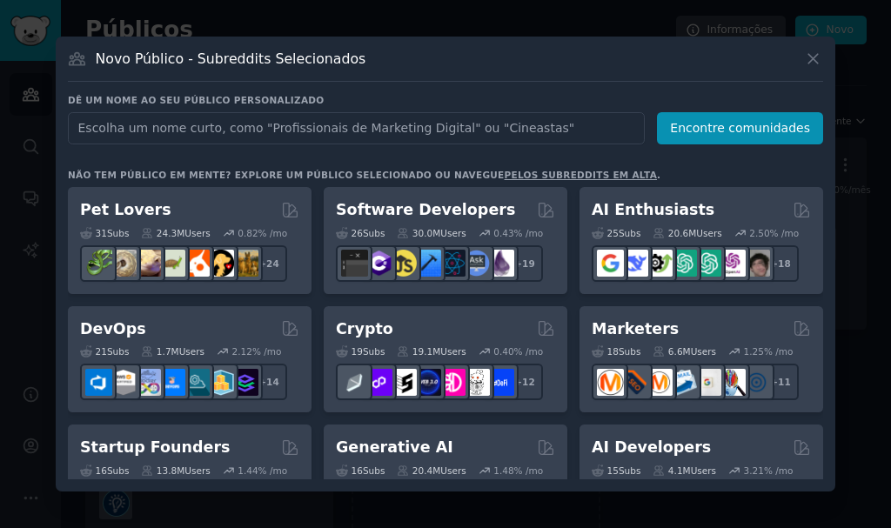
click at [316, 119] on input "text" at bounding box center [356, 128] width 577 height 32
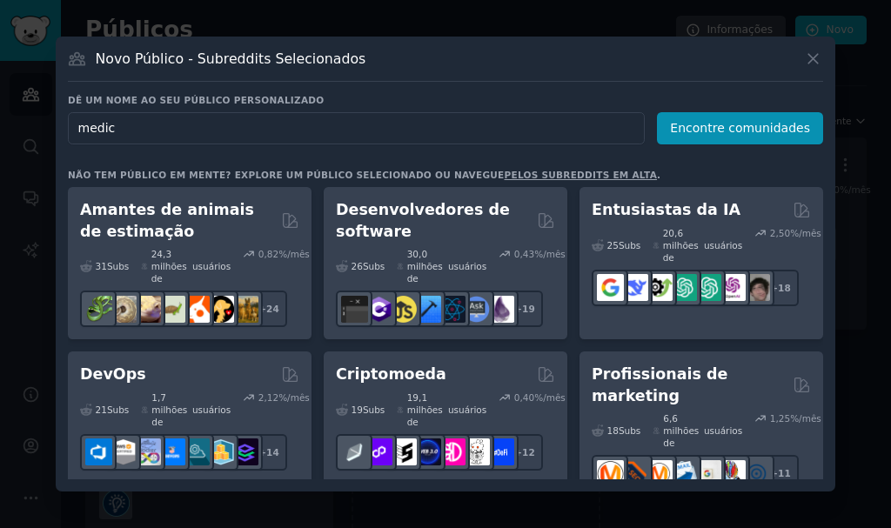
type input "medico"
click button "Encontre comunidades" at bounding box center [740, 128] width 166 height 32
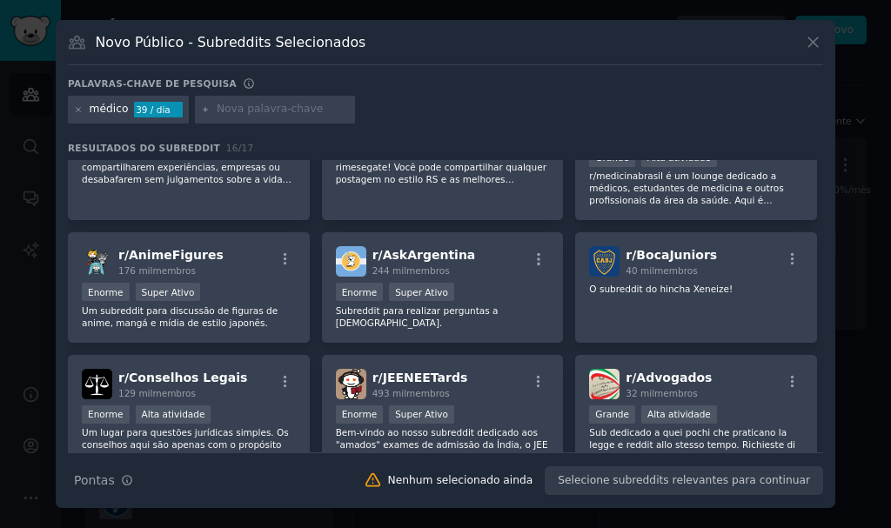
scroll to position [290, 0]
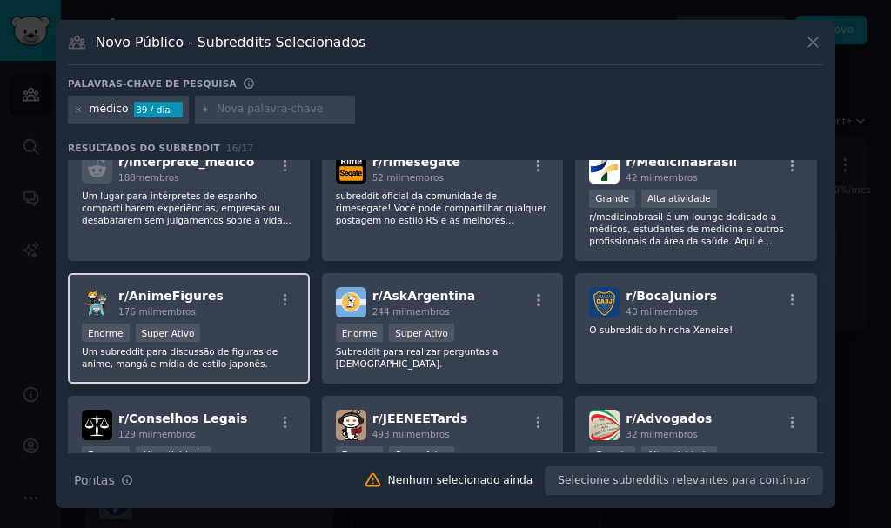
click at [254, 312] on div "r/ AnimeFigures 176 mil membros" at bounding box center [189, 302] width 214 height 30
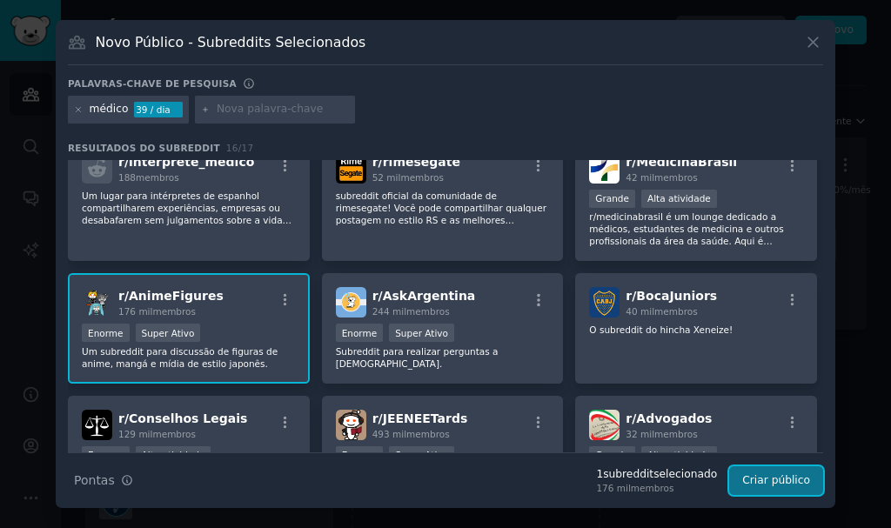
click at [780, 475] on font "Criar público" at bounding box center [776, 480] width 68 height 12
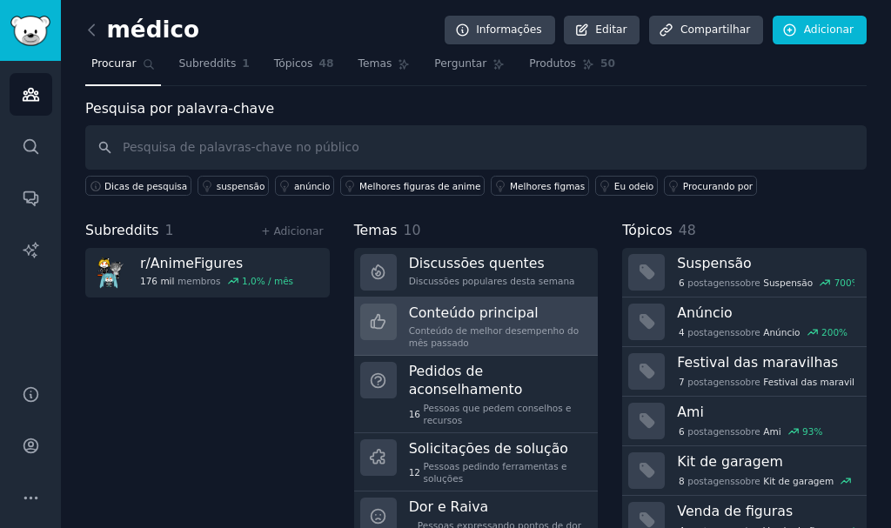
scroll to position [87, 0]
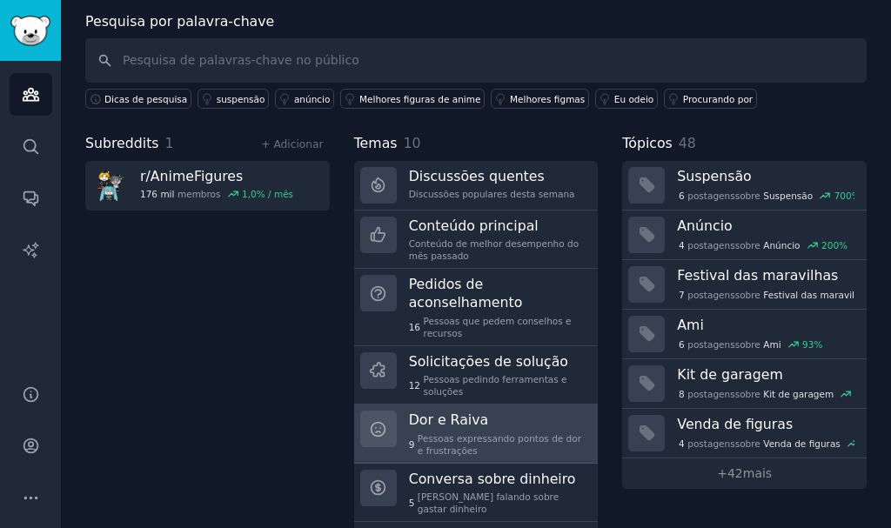
click at [485, 411] on h3 "Dor e Raiva" at bounding box center [498, 420] width 178 height 18
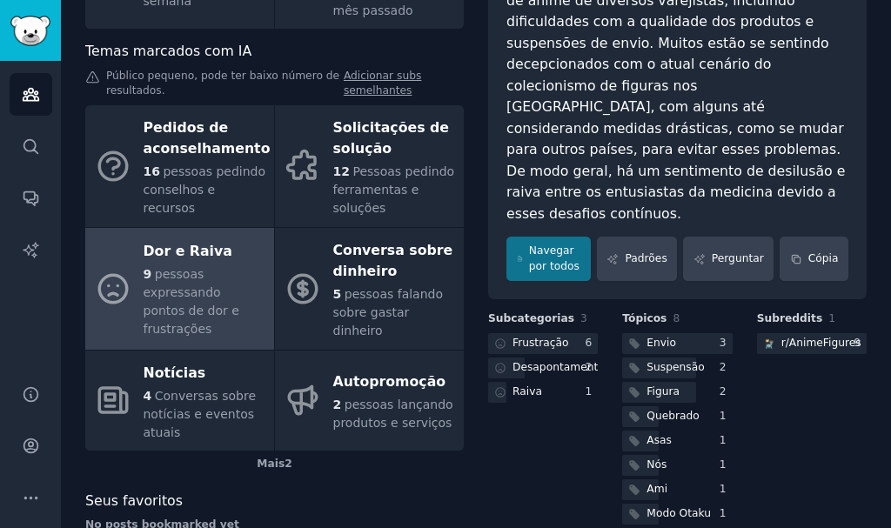
scroll to position [242, 0]
